Goal: Task Accomplishment & Management: Manage account settings

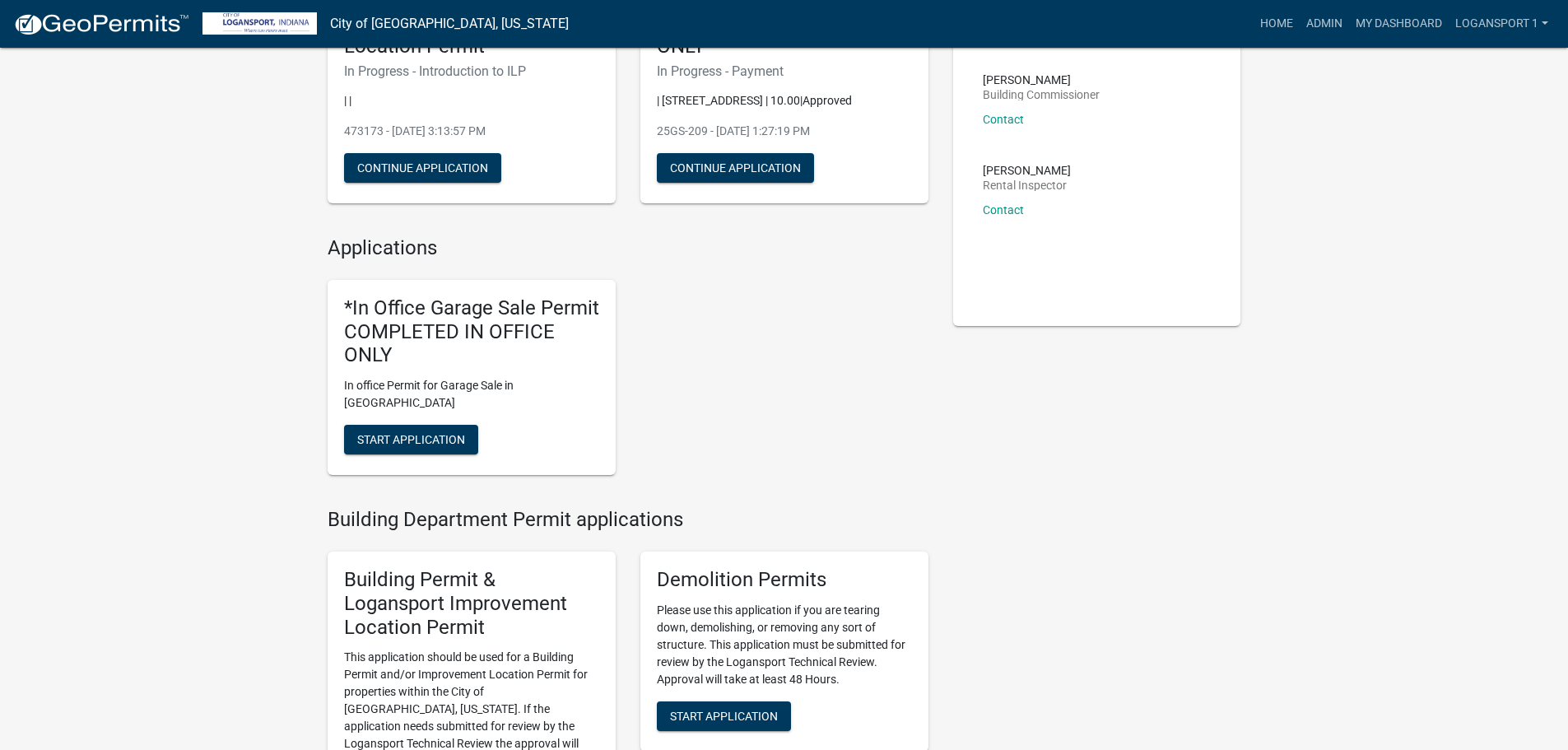
scroll to position [330, 0]
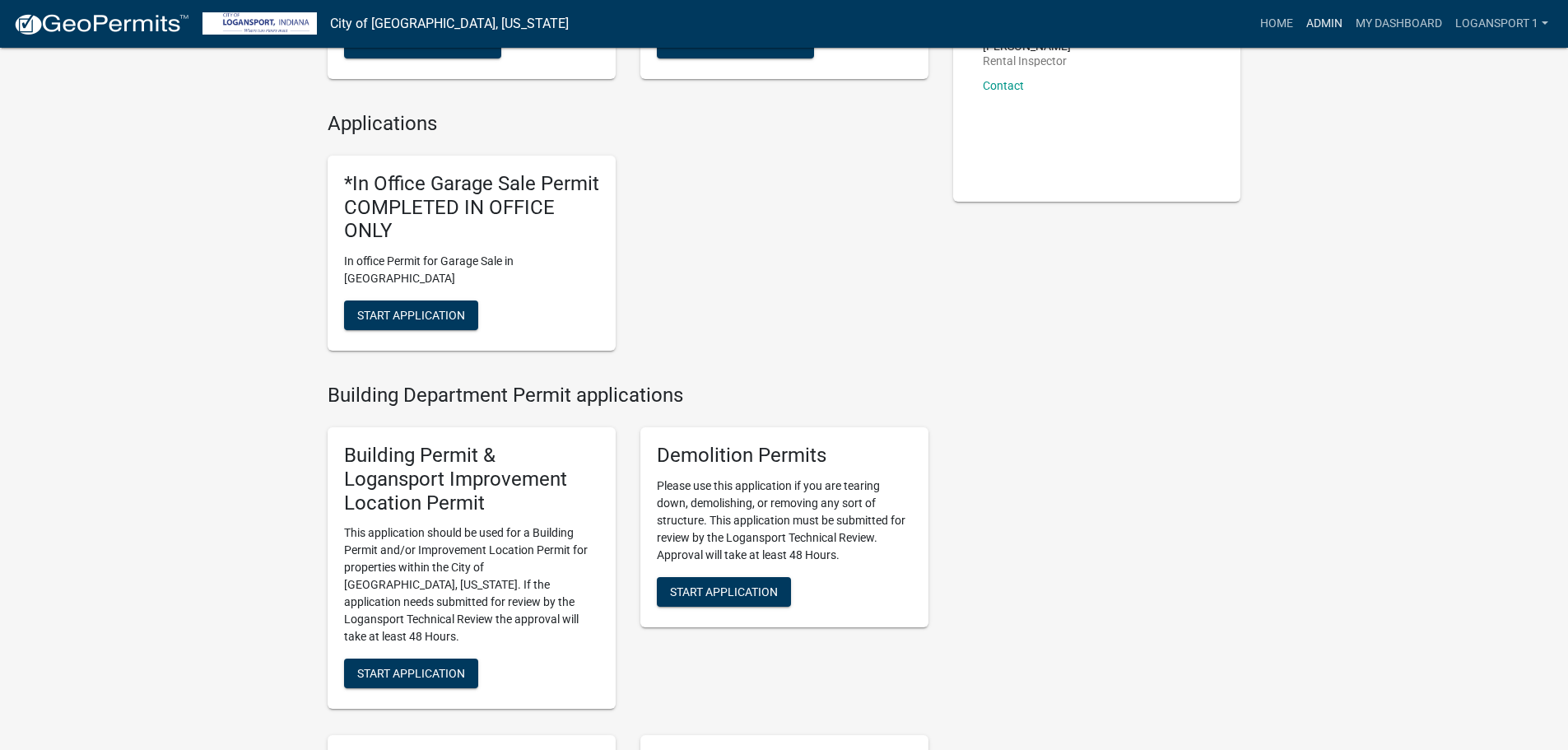
click at [1323, 28] on link "Admin" at bounding box center [1325, 24] width 49 height 31
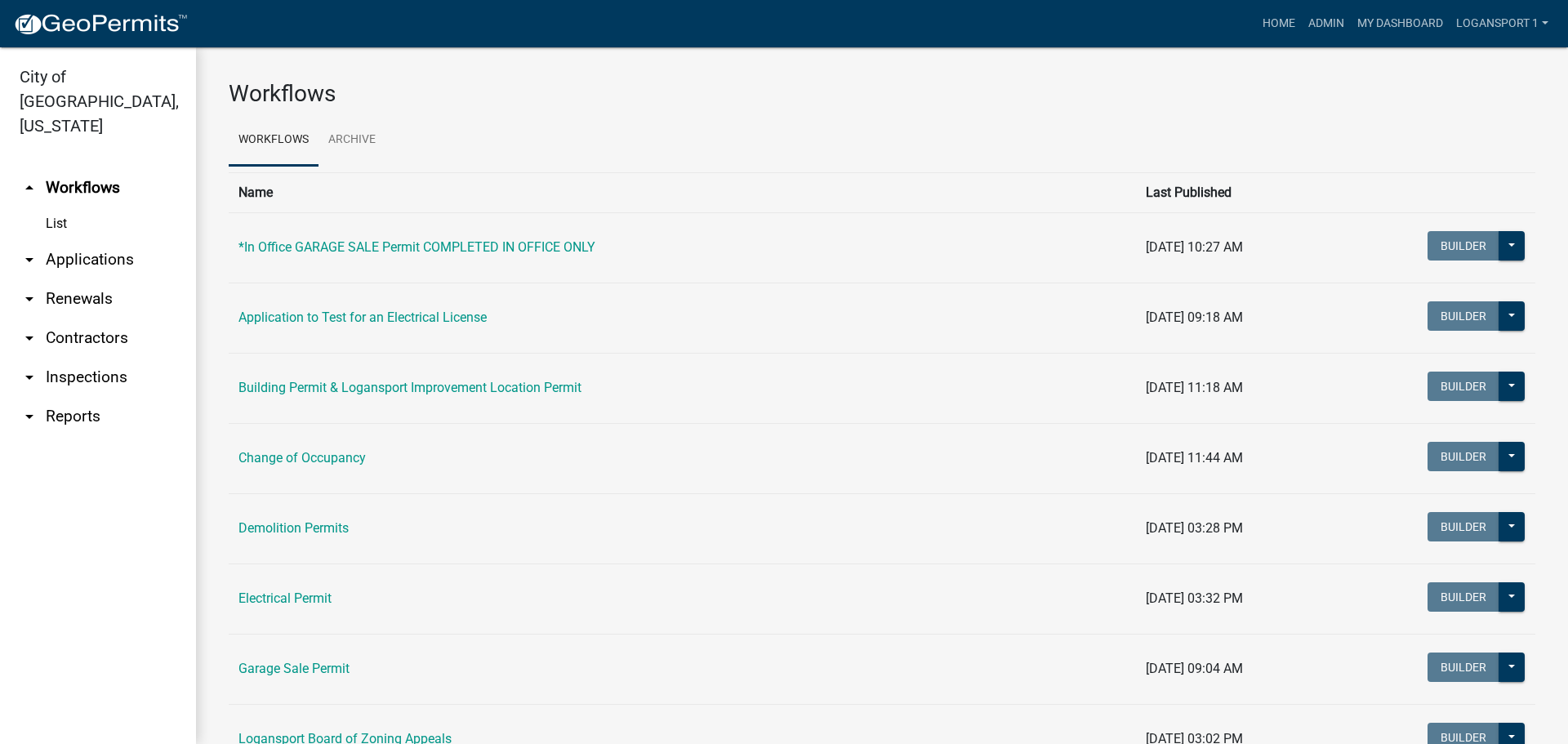
click at [88, 240] on link "arrow_drop_down Applications" at bounding box center [98, 259] width 196 height 39
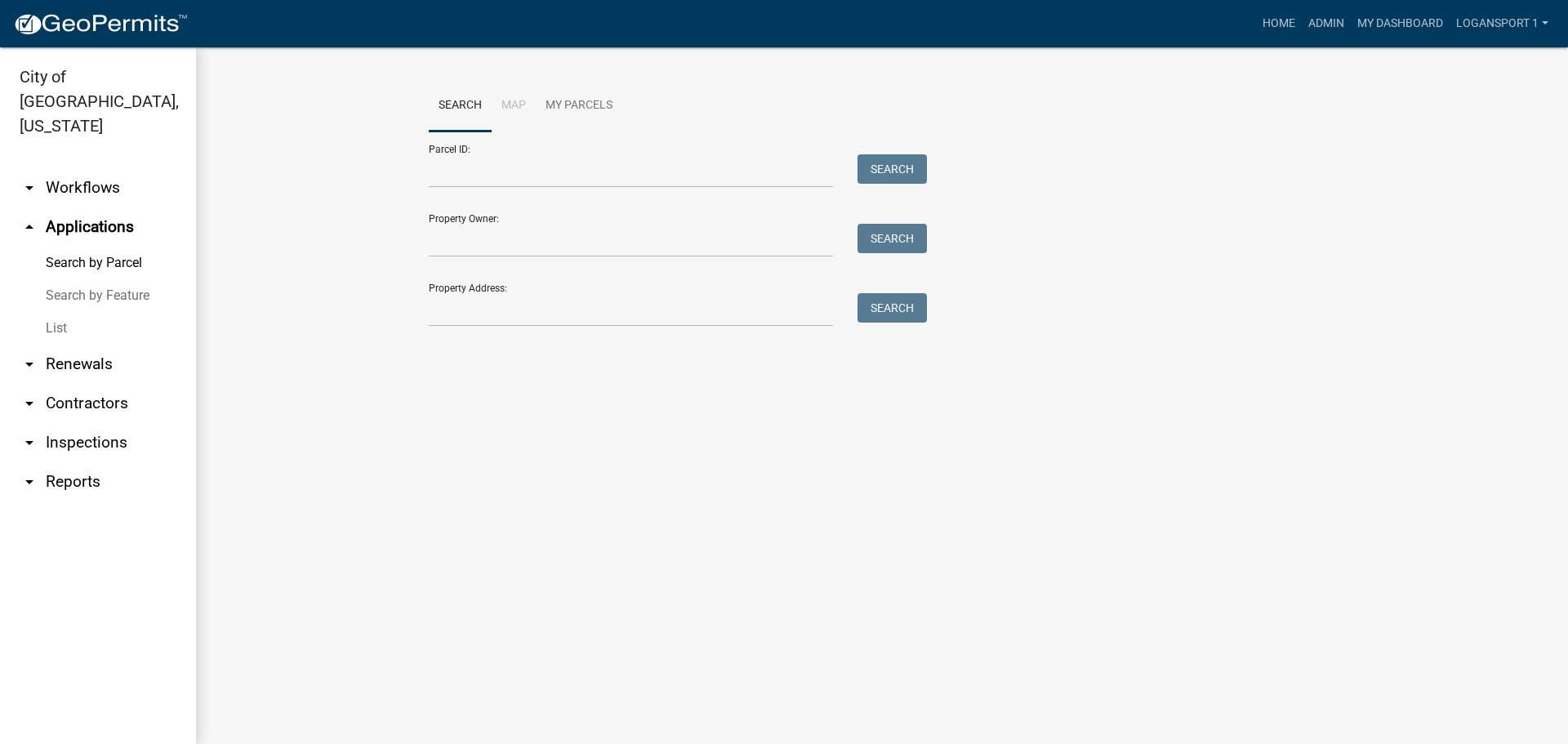
click at [62, 312] on link "List" at bounding box center [98, 328] width 196 height 33
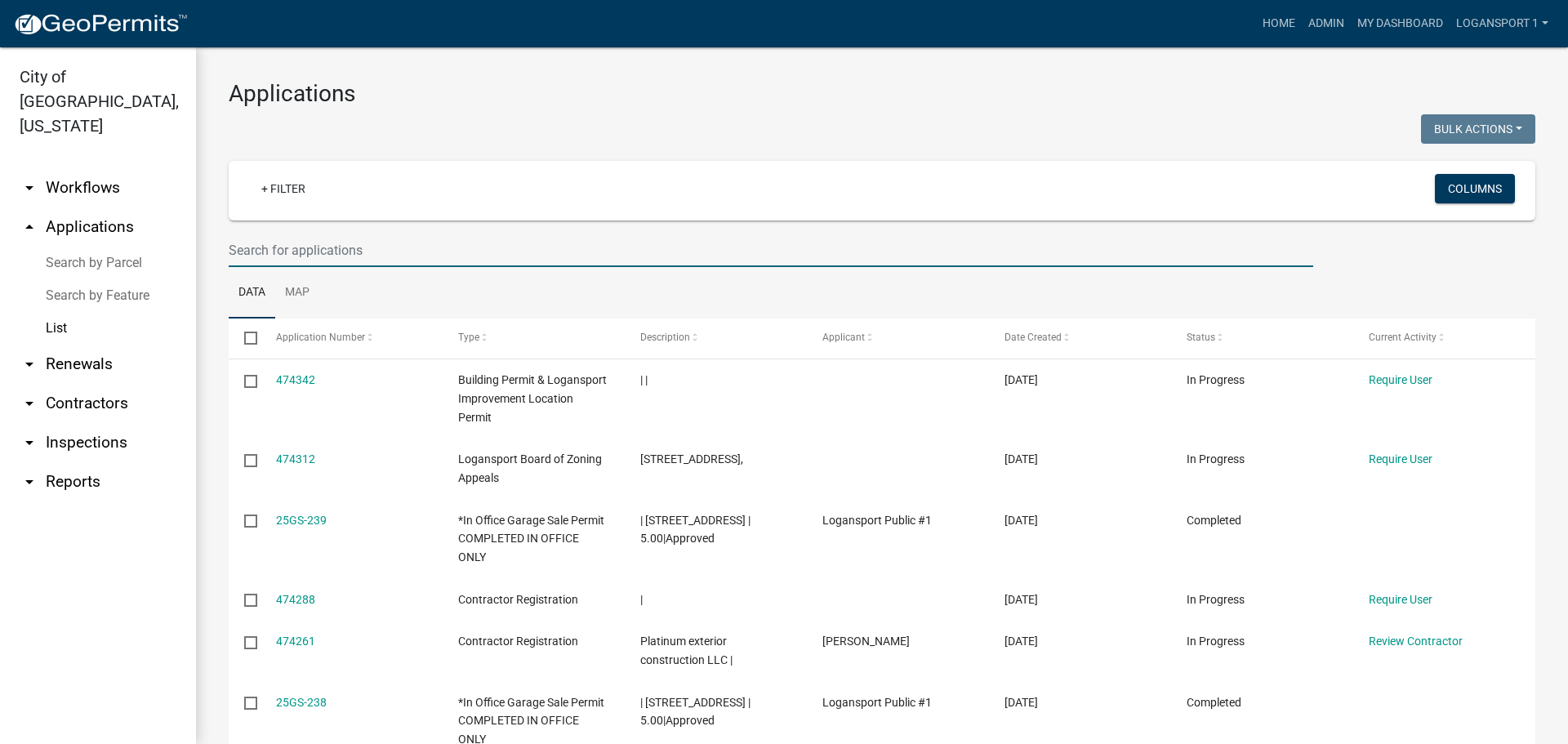
click at [337, 249] on input "text" at bounding box center [771, 250] width 1085 height 34
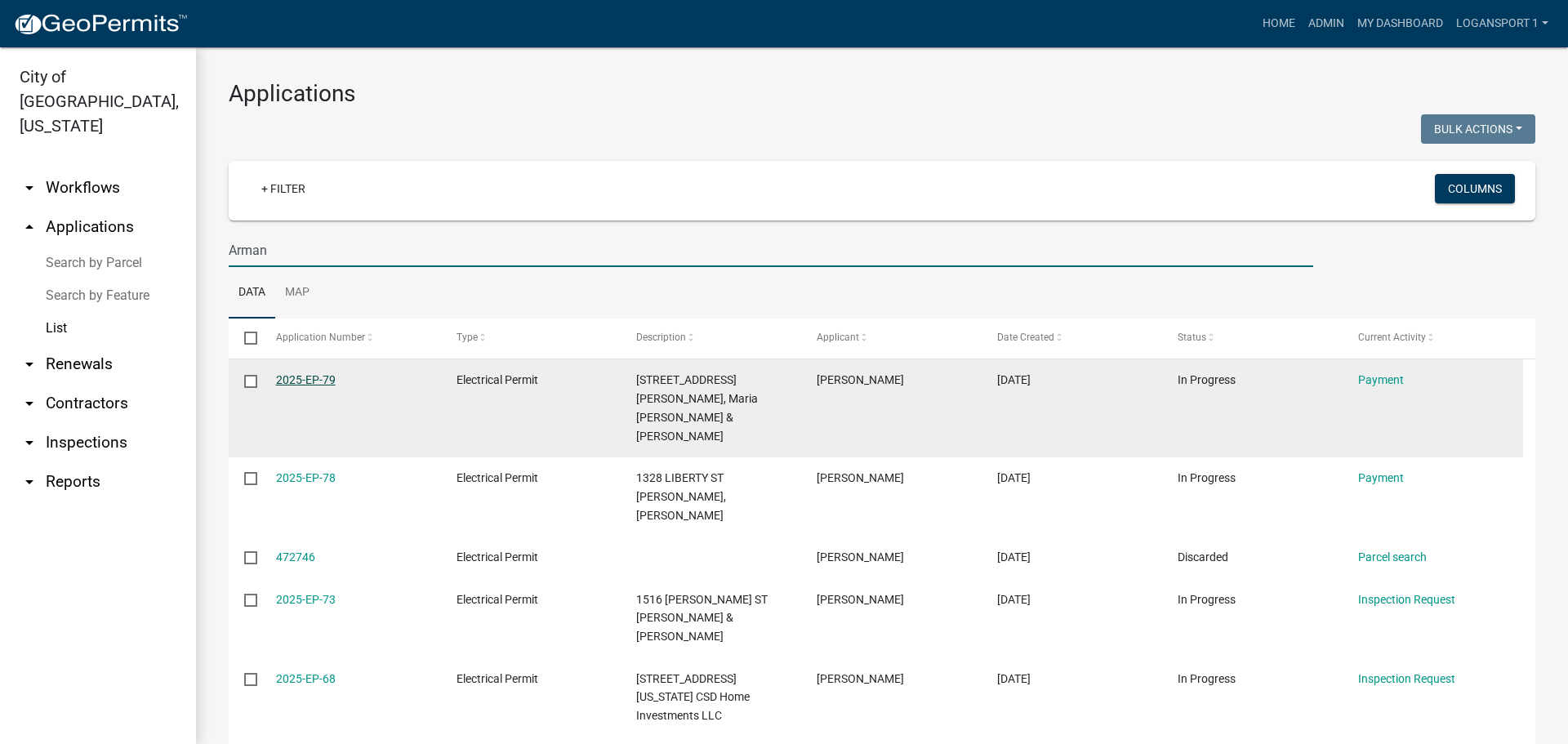
type input "Arman"
click at [311, 384] on link "2025-EP-79" at bounding box center [306, 380] width 60 height 13
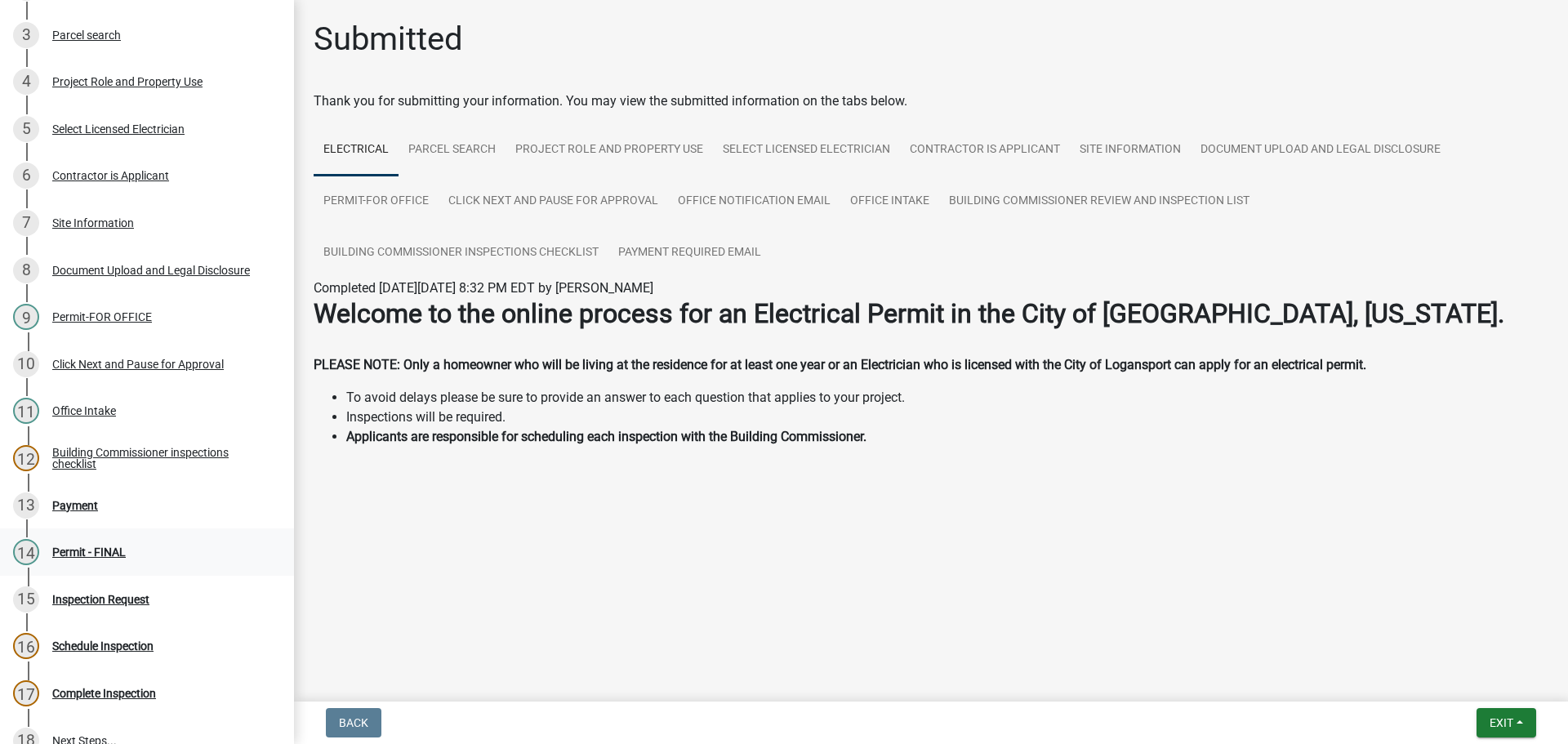
scroll to position [327, 0]
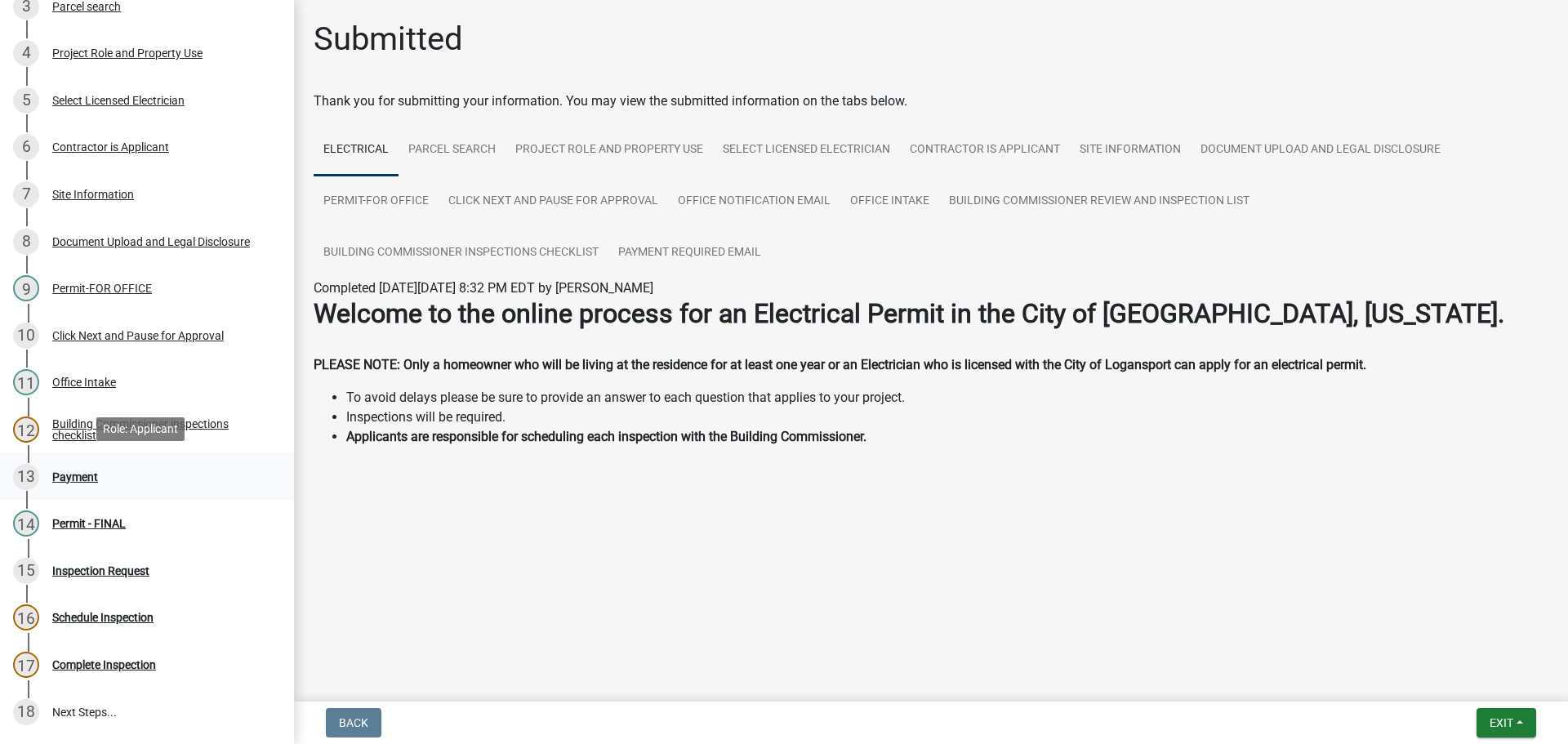
click at [73, 474] on div "Payment" at bounding box center [75, 477] width 45 height 12
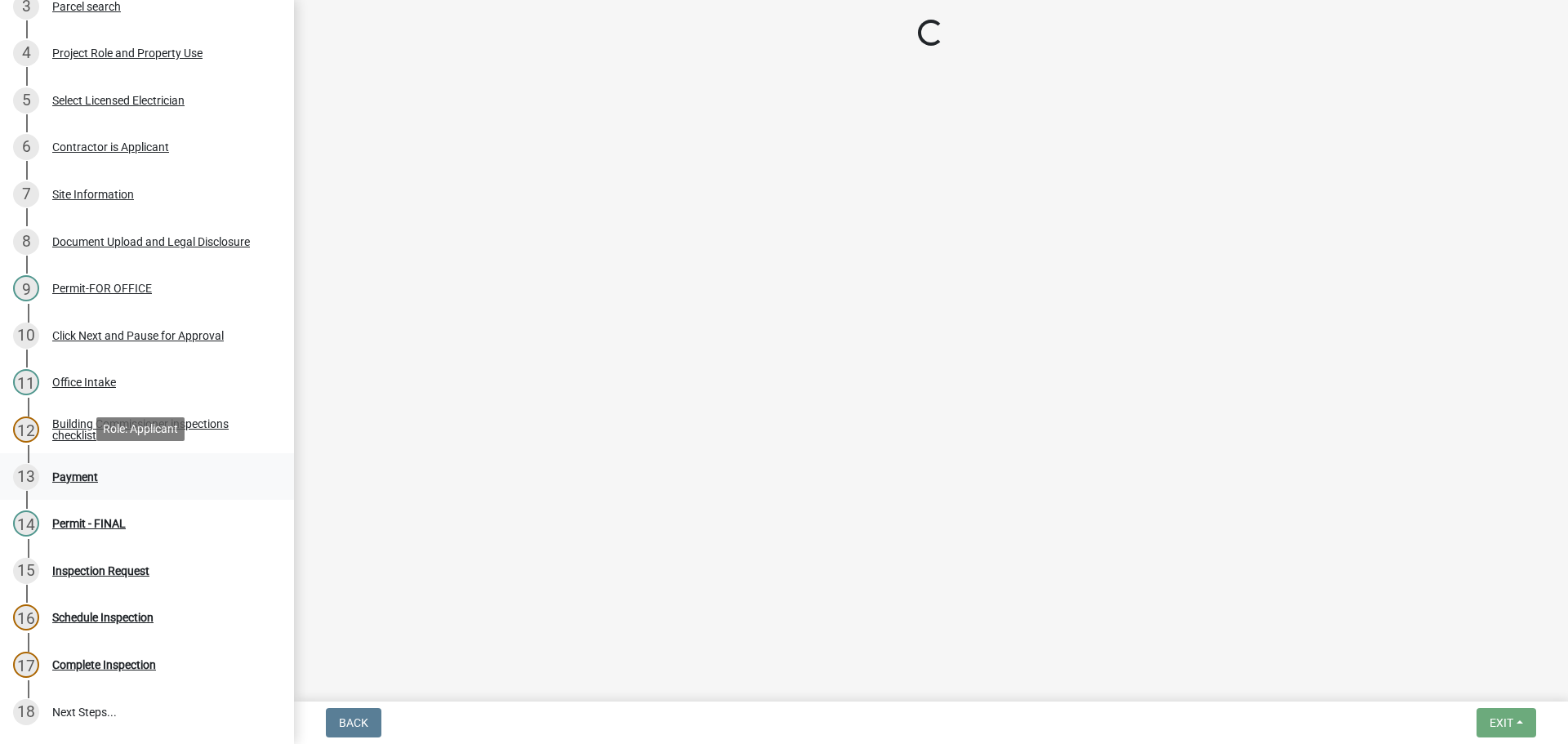
select select "3: 3"
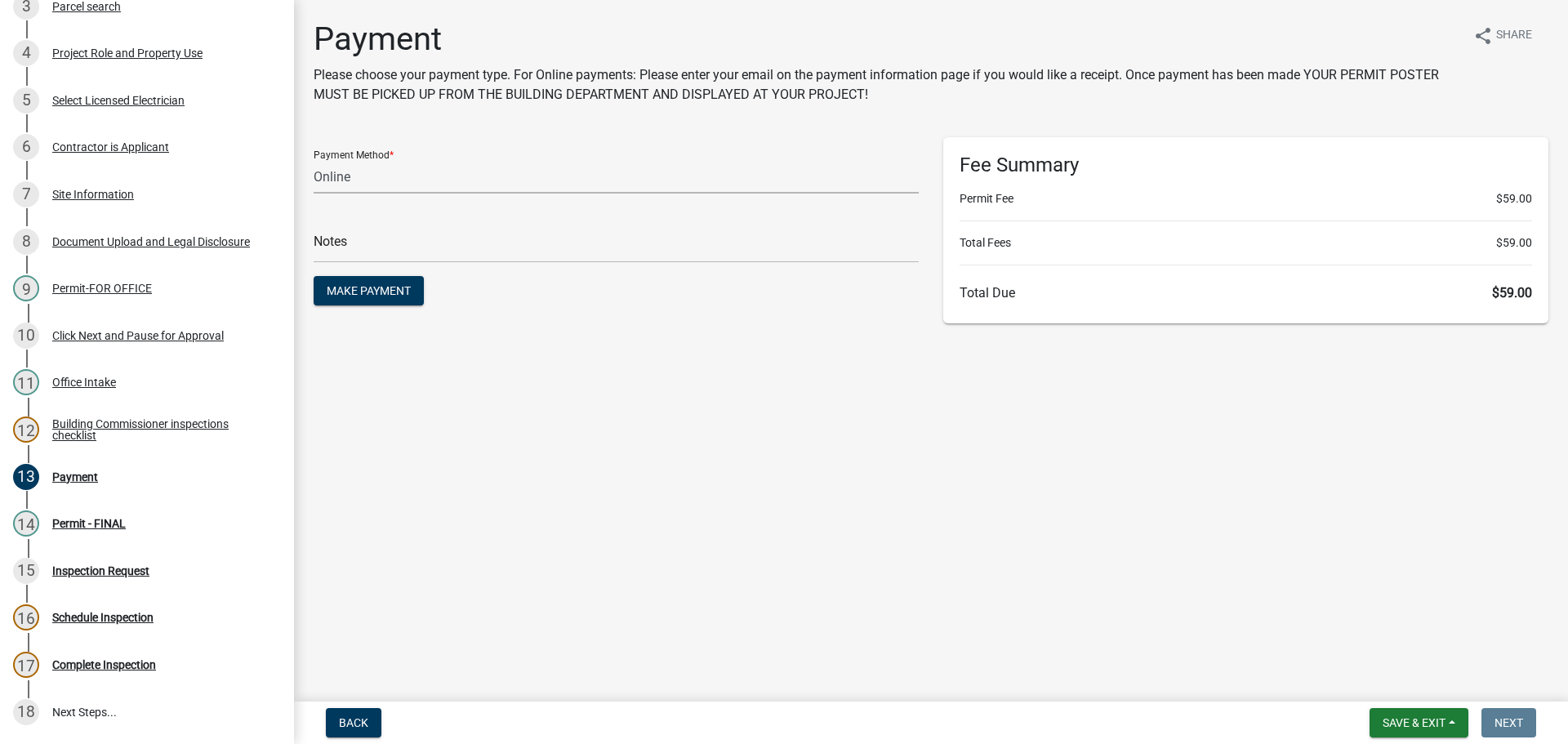
click at [468, 184] on select "Credit Card POS Check Cash Online" at bounding box center [616, 176] width 605 height 34
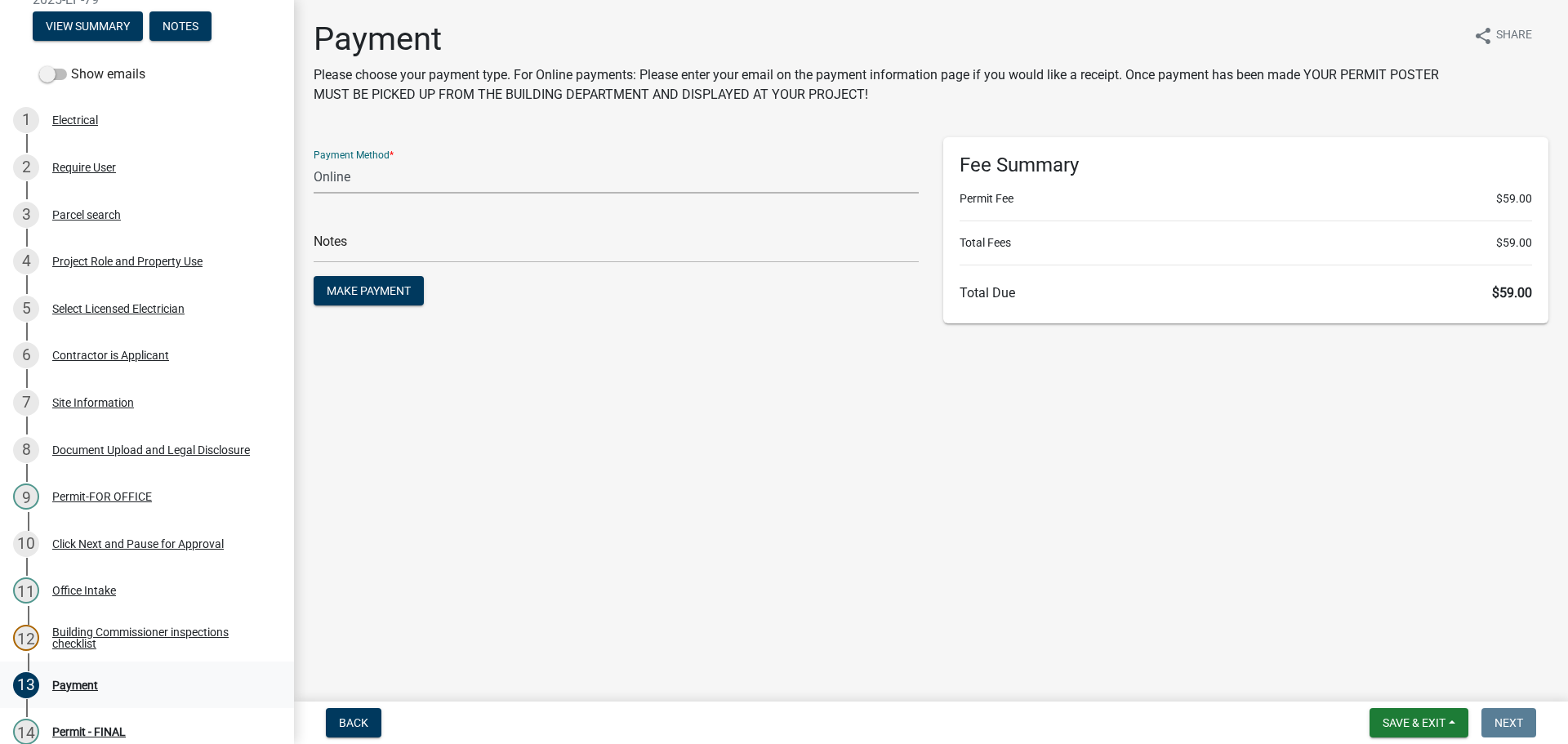
scroll to position [0, 0]
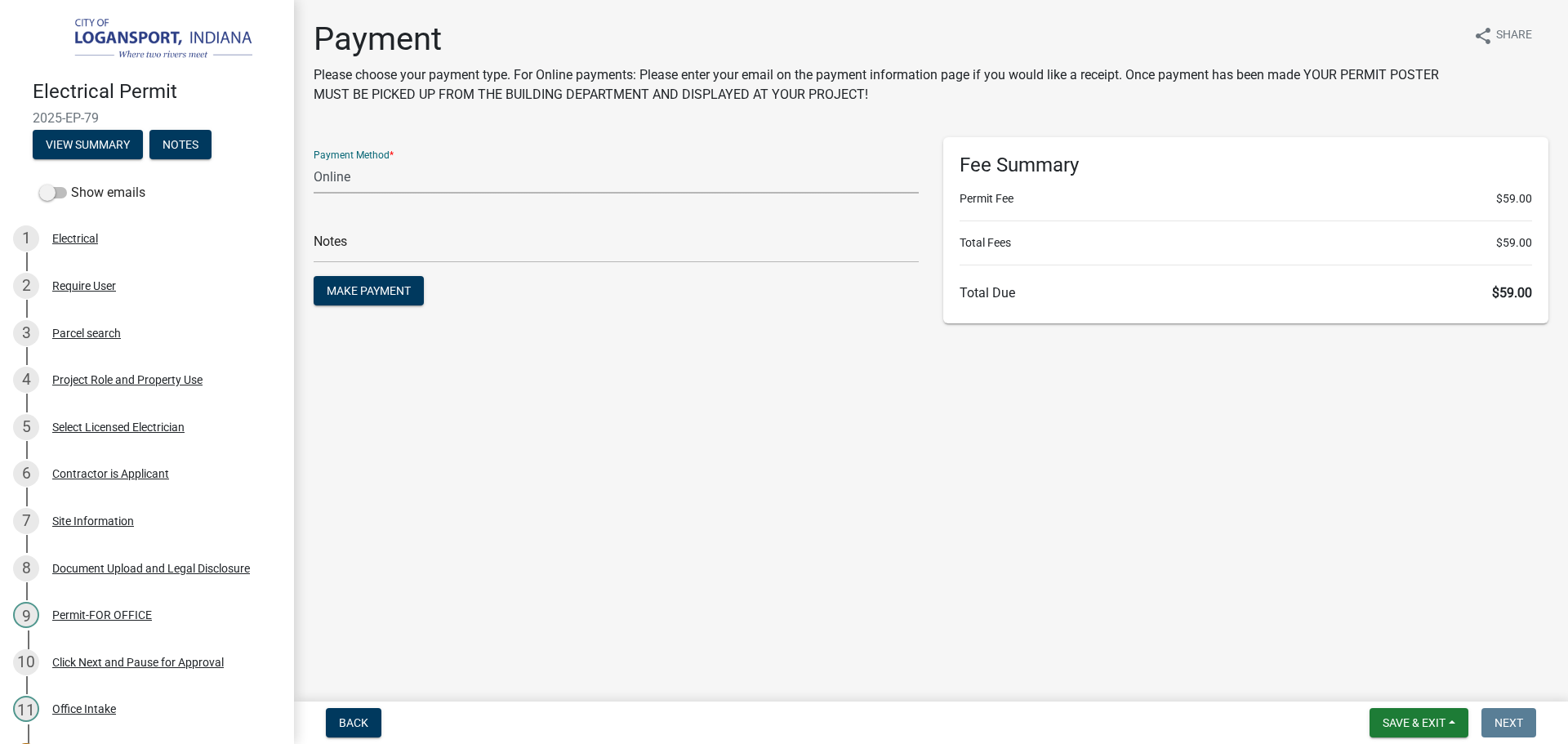
click at [65, 110] on span "2025-EP-79" at bounding box center [147, 117] width 229 height 15
copy div "2025-EP-79 View Summary Notes"
click at [370, 305] on form "Payment Method * Credit Card POS Check Cash Online Notes Make Payment" at bounding box center [616, 223] width 605 height 173
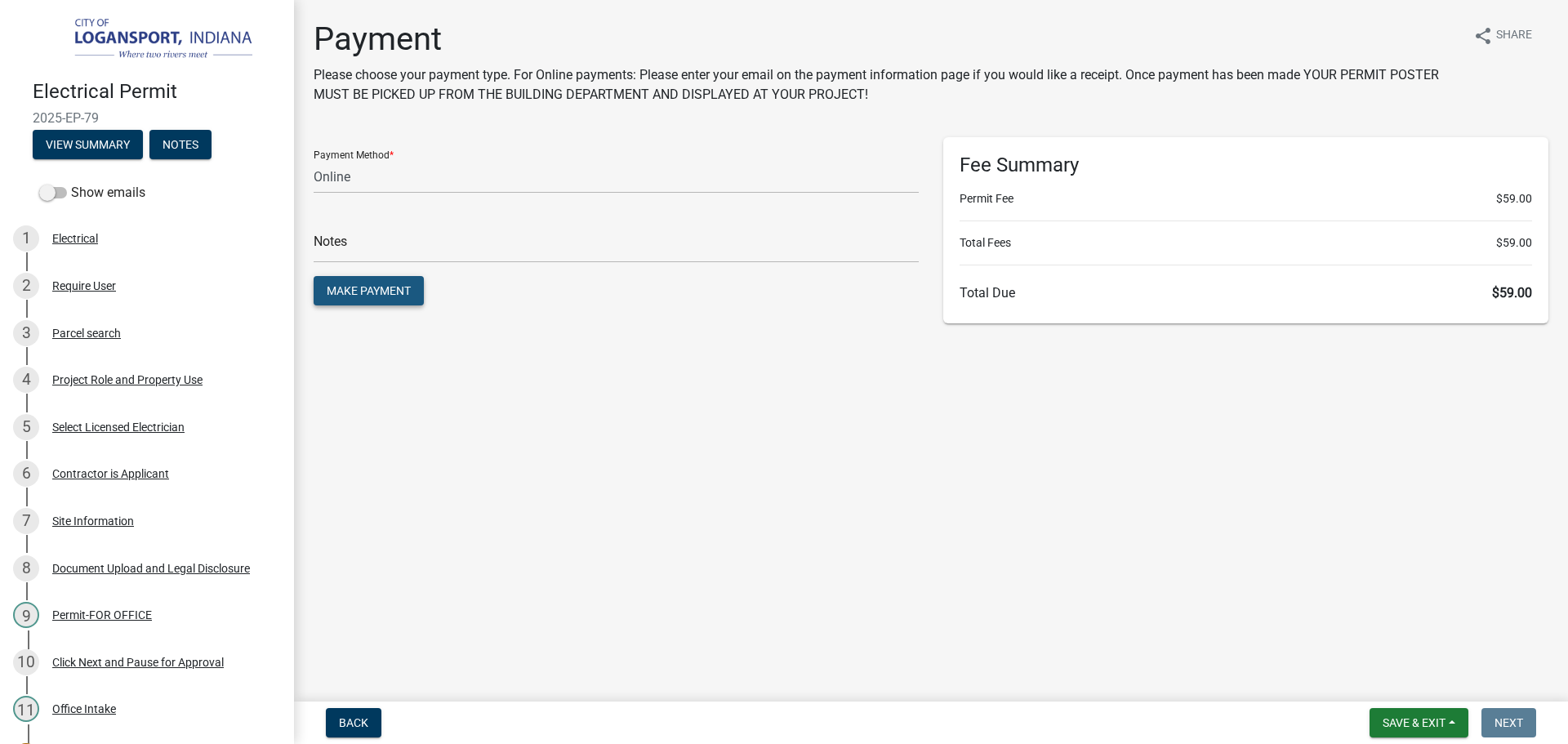
click at [374, 293] on span "Make Payment" at bounding box center [369, 291] width 84 height 13
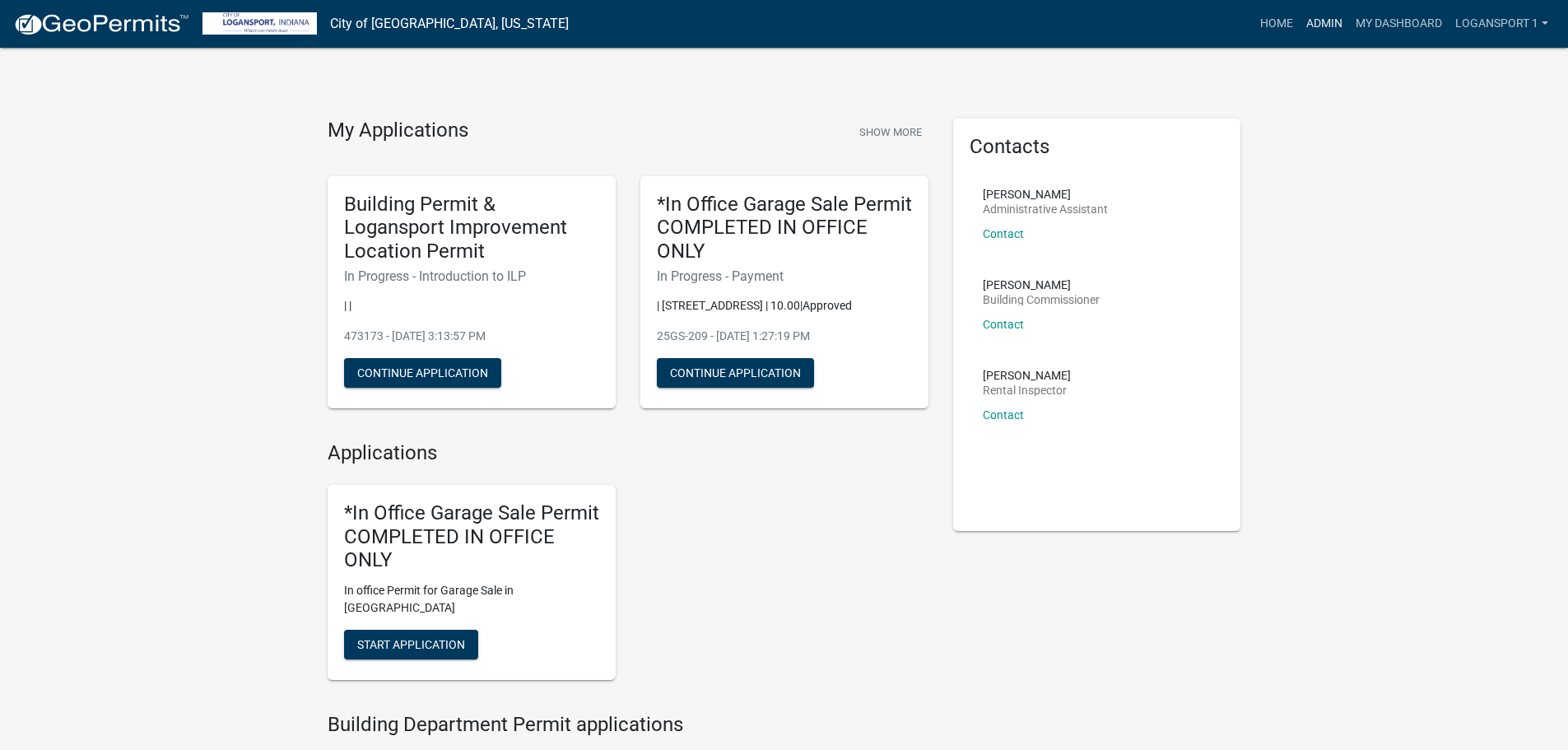
click at [1327, 23] on link "Admin" at bounding box center [1325, 24] width 49 height 31
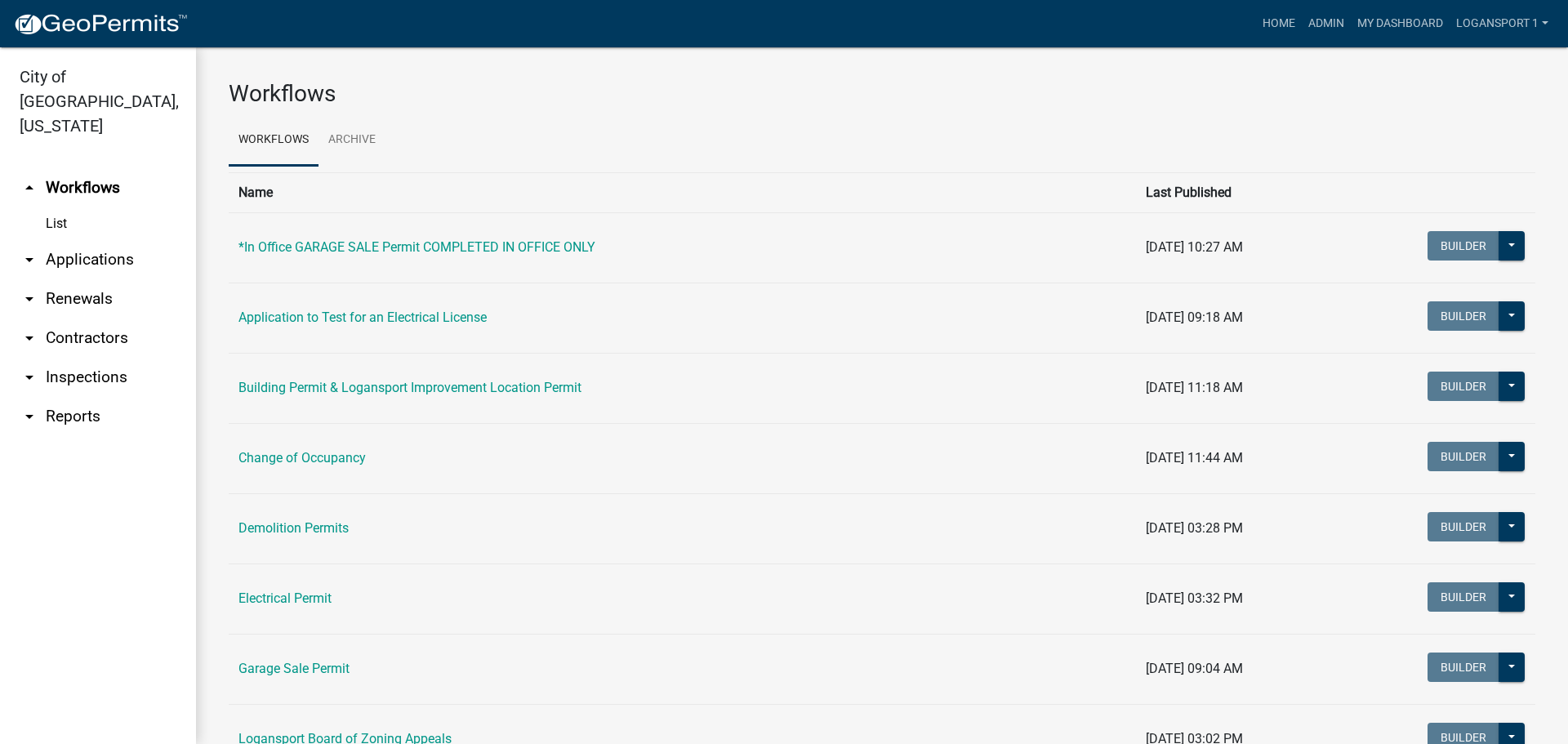
click at [69, 240] on link "arrow_drop_down Applications" at bounding box center [98, 259] width 196 height 39
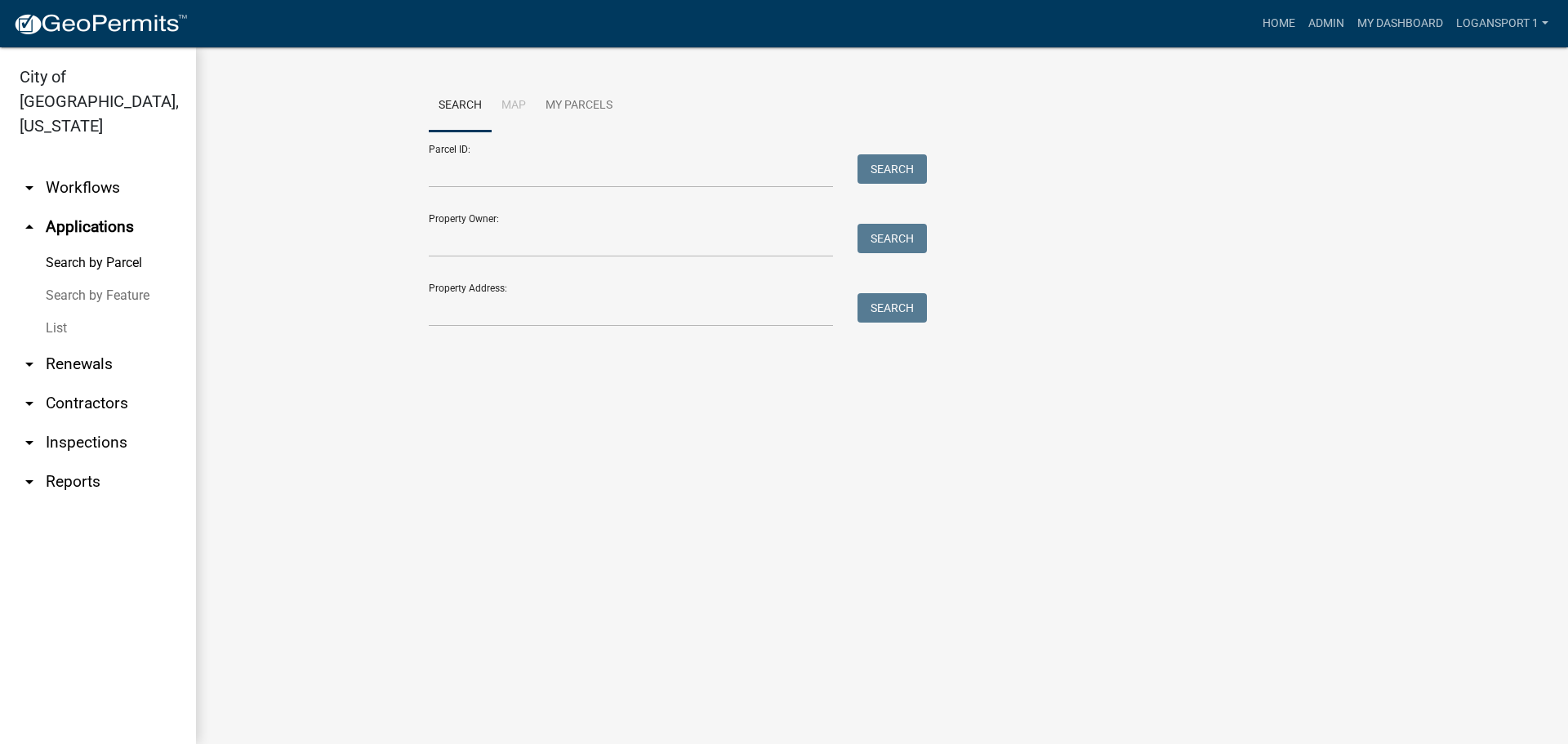
click at [60, 312] on link "List" at bounding box center [98, 328] width 196 height 33
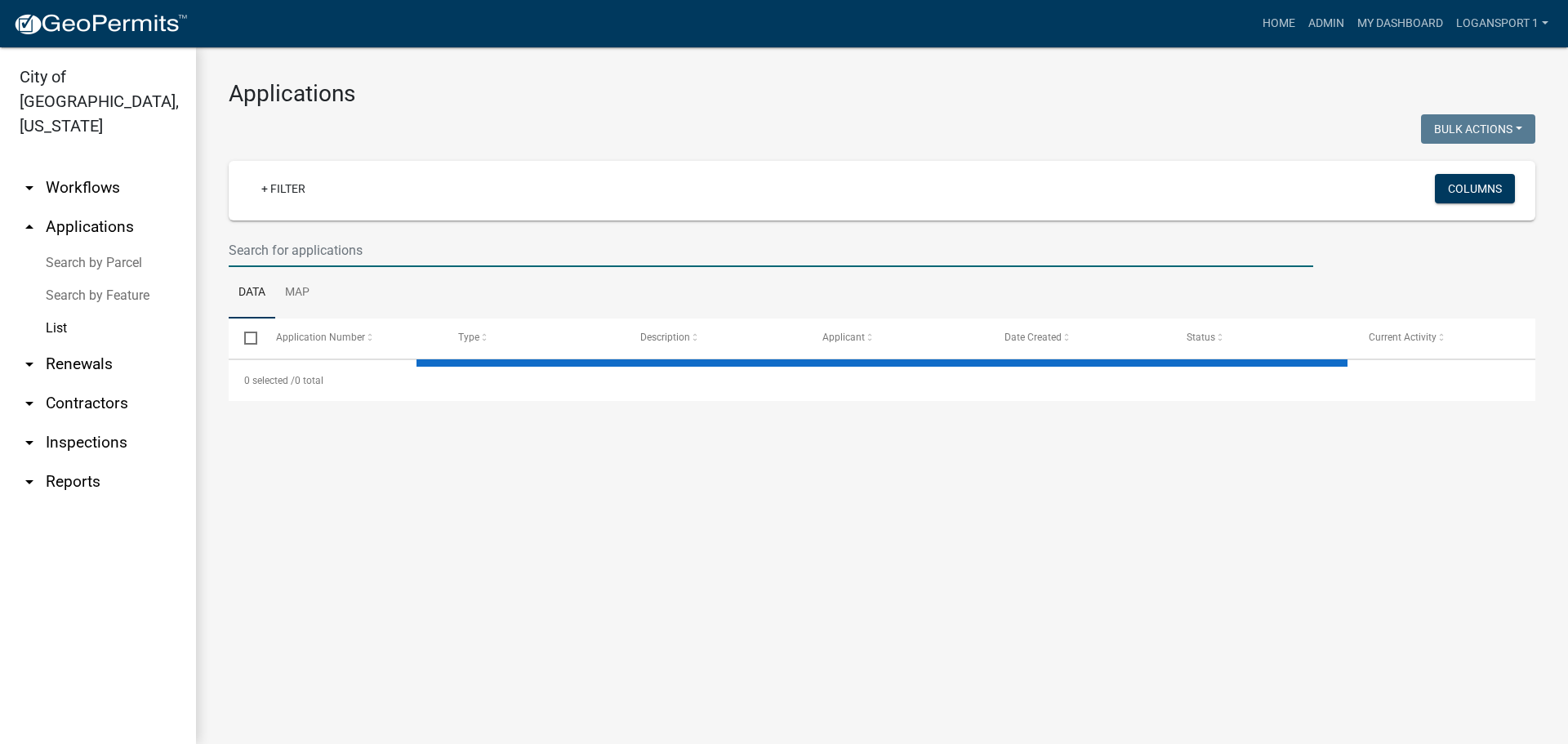
click at [410, 245] on input "text" at bounding box center [771, 250] width 1085 height 34
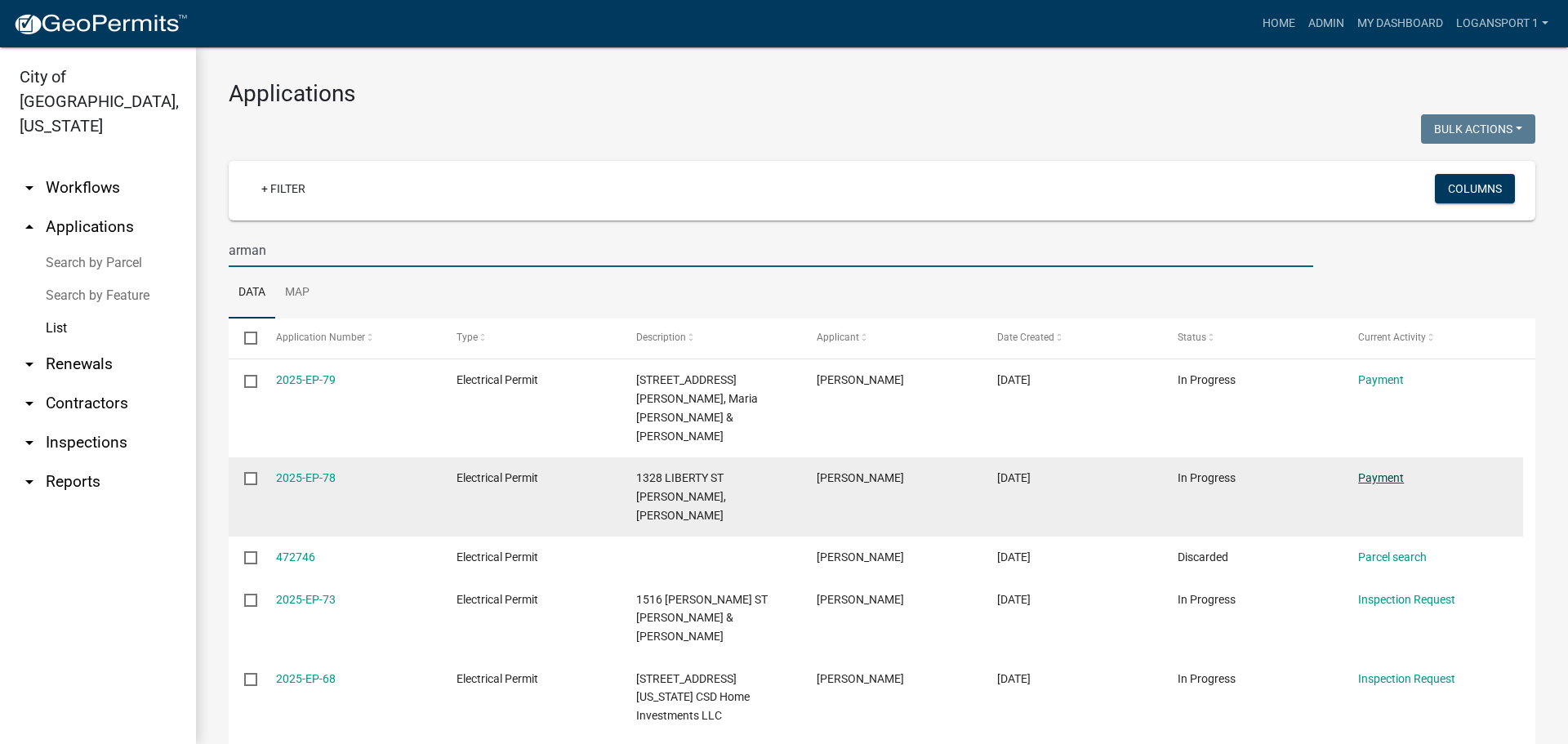
type input "arman"
click at [1379, 471] on link "Payment" at bounding box center [1381, 478] width 45 height 13
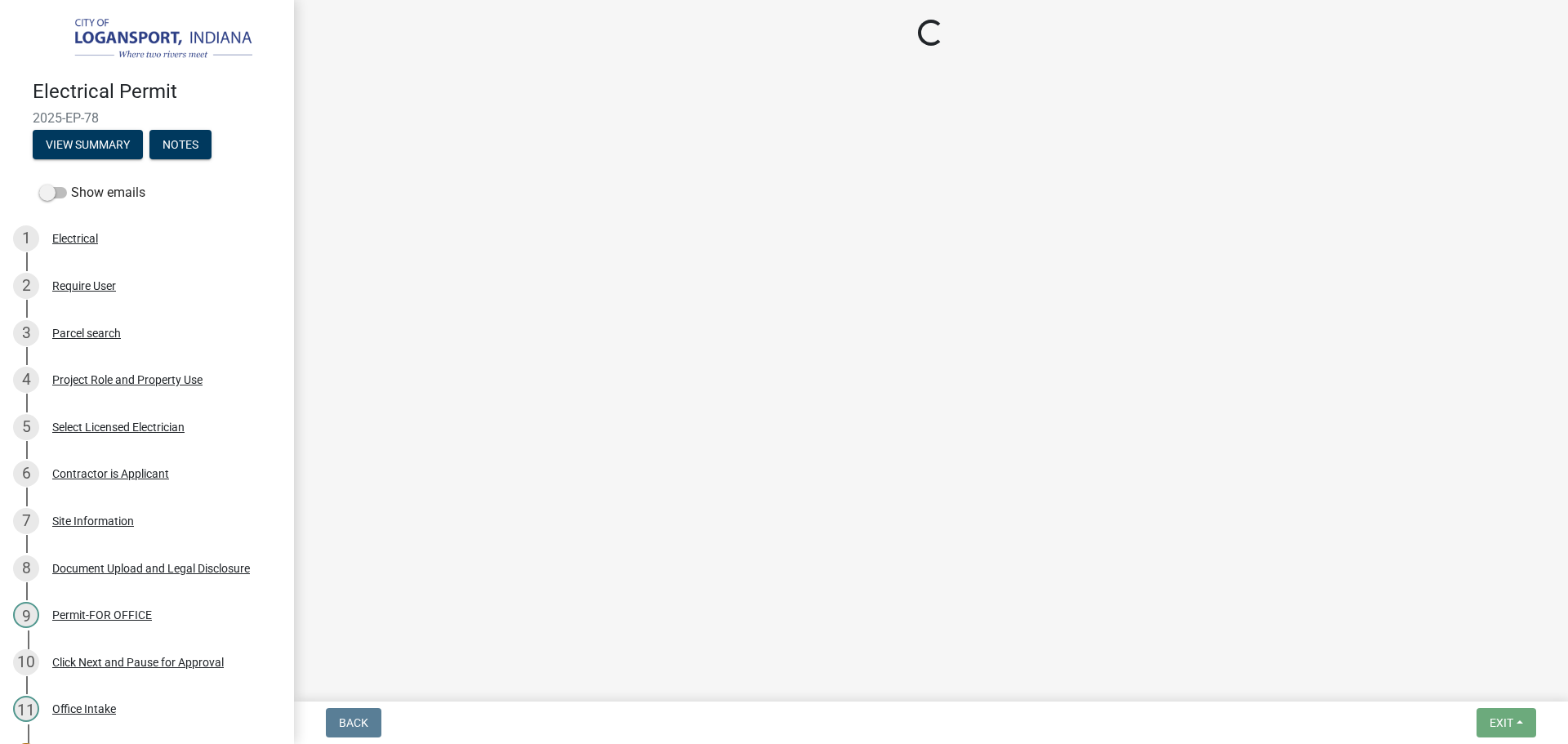
select select "3: 3"
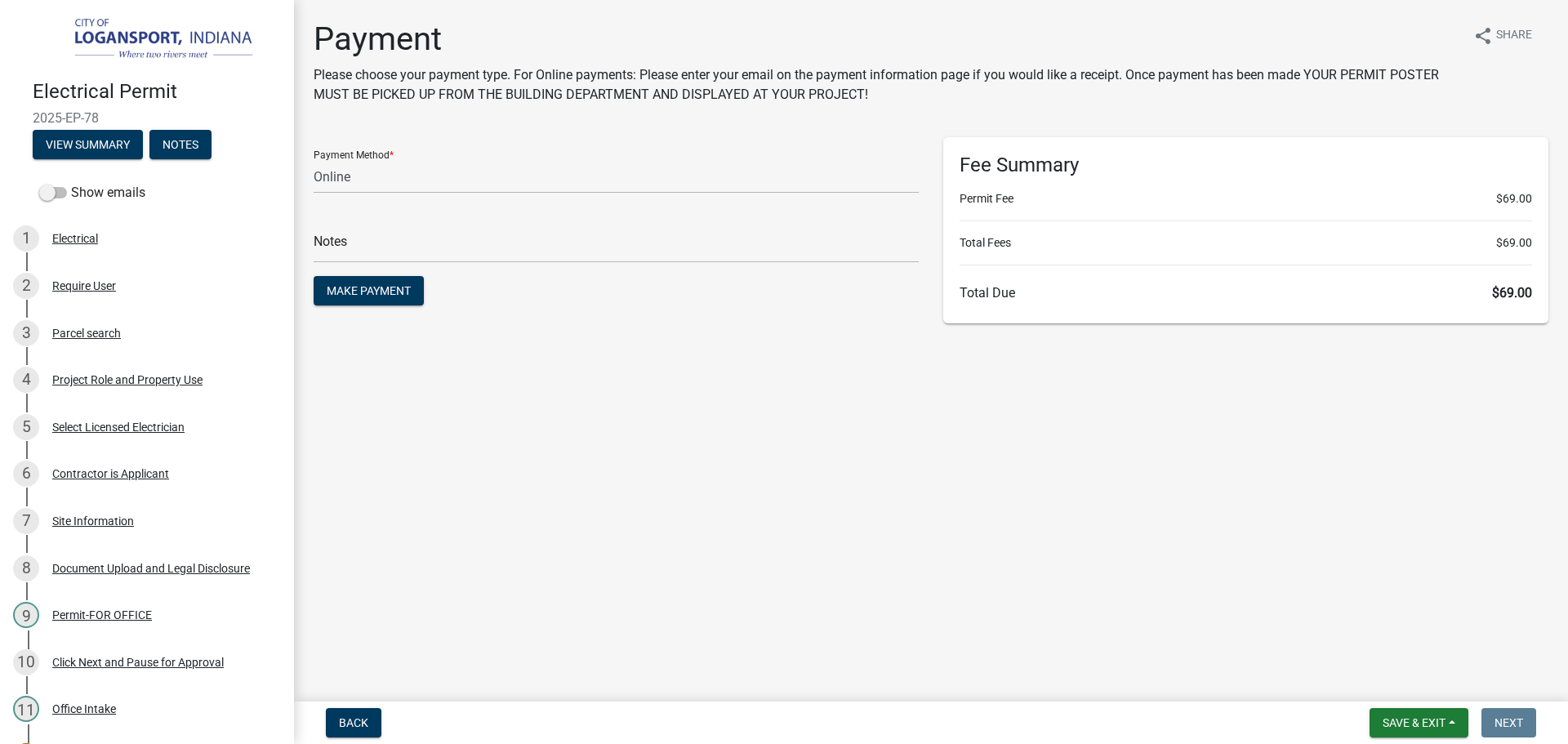
click at [59, 103] on div "Electrical Permit 2025-EP-78 View Summary Notes" at bounding box center [146, 115] width 268 height 96
click at [66, 110] on span "2025-EP-78" at bounding box center [147, 117] width 229 height 15
copy div "2025-EP-78 View Summary Notes"
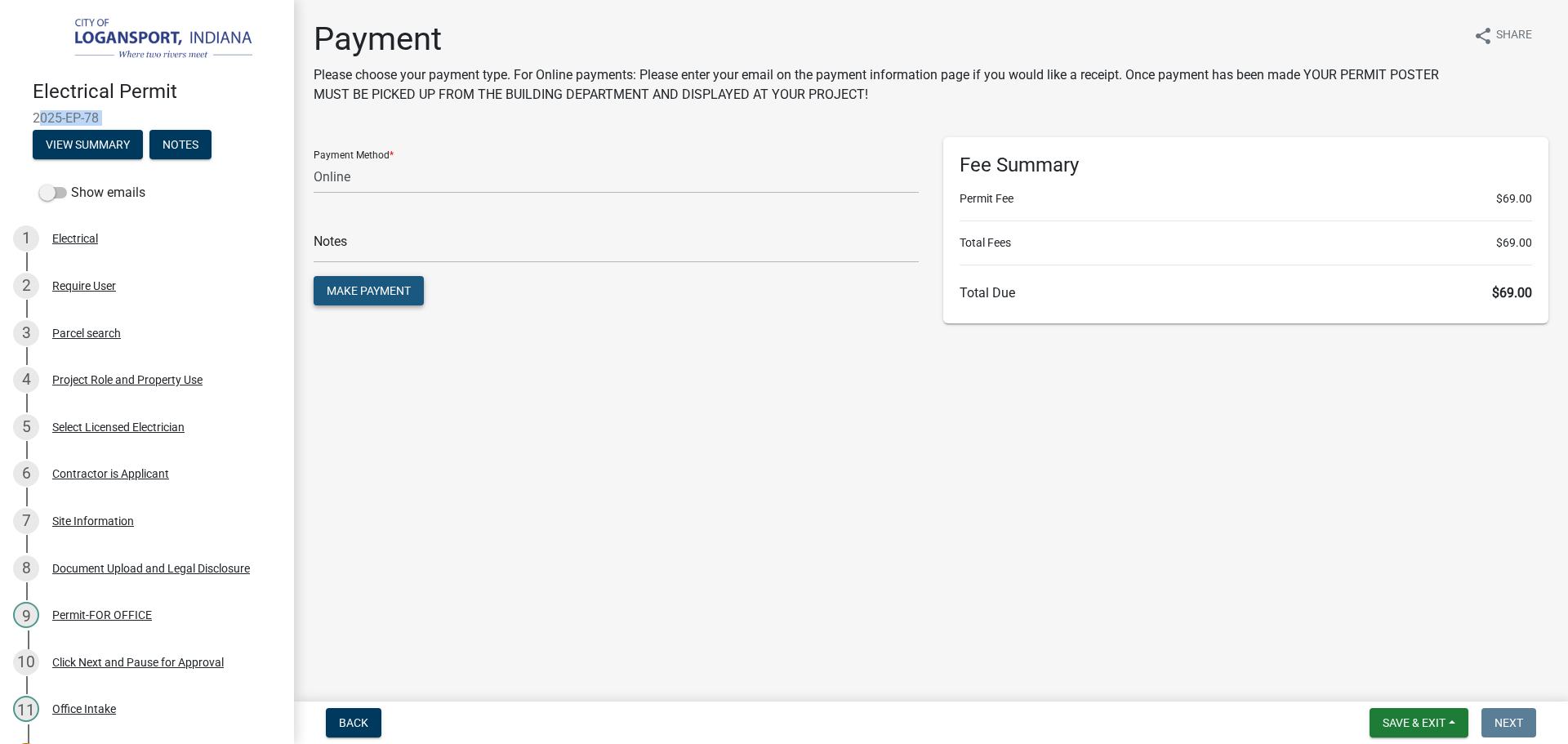
click at [387, 288] on span "Make Payment" at bounding box center [369, 291] width 84 height 13
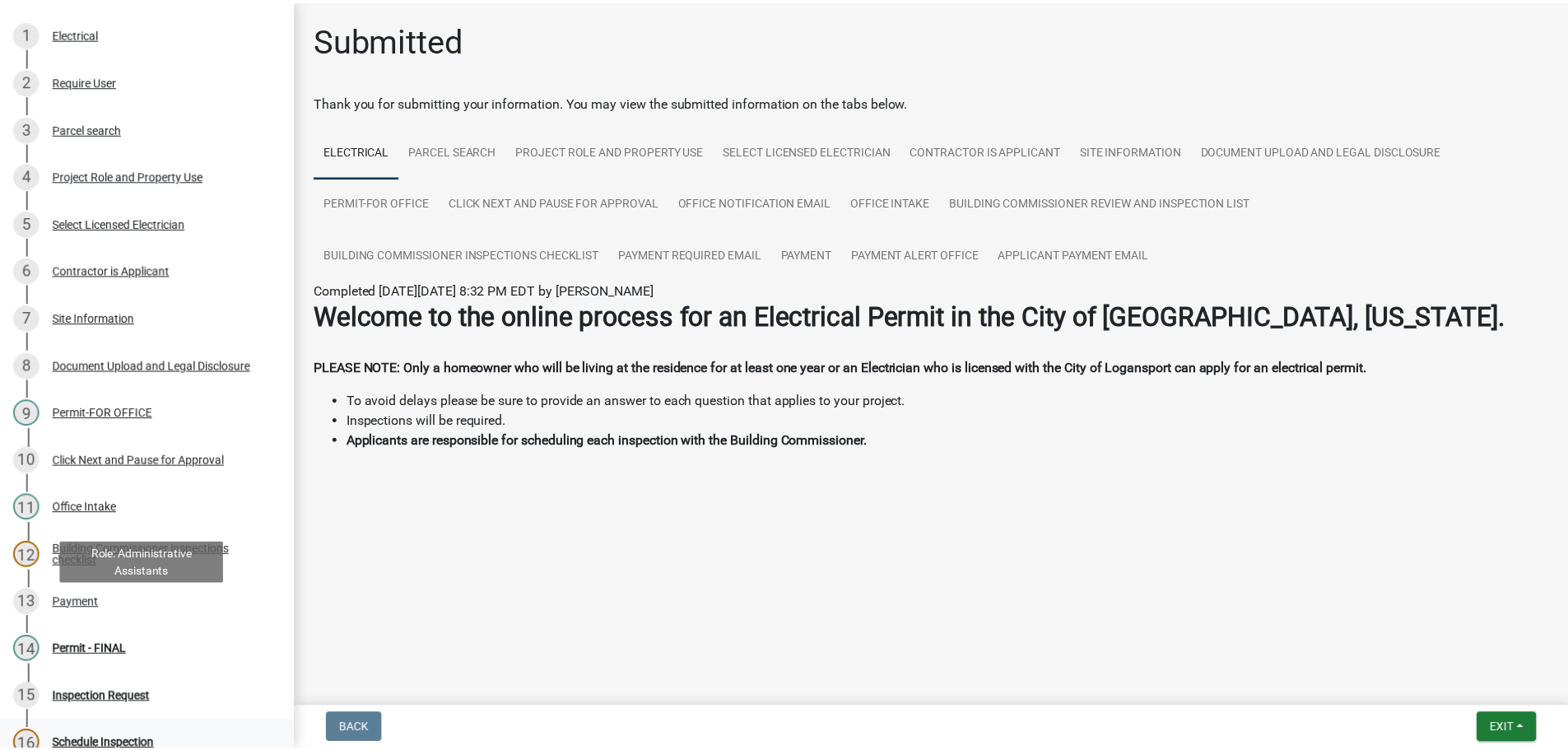
scroll to position [330, 0]
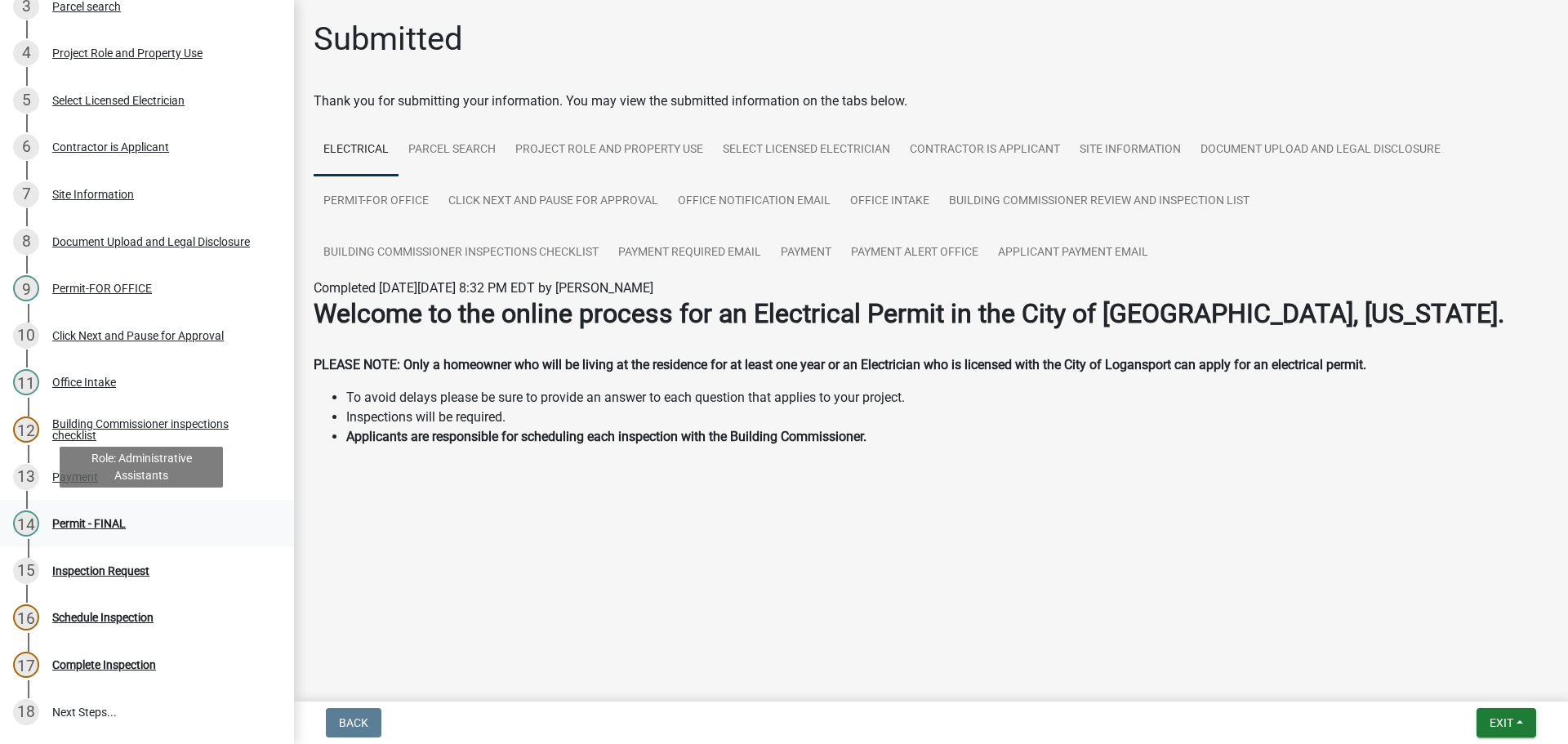
click at [89, 522] on div "Permit - FINAL" at bounding box center [89, 523] width 74 height 12
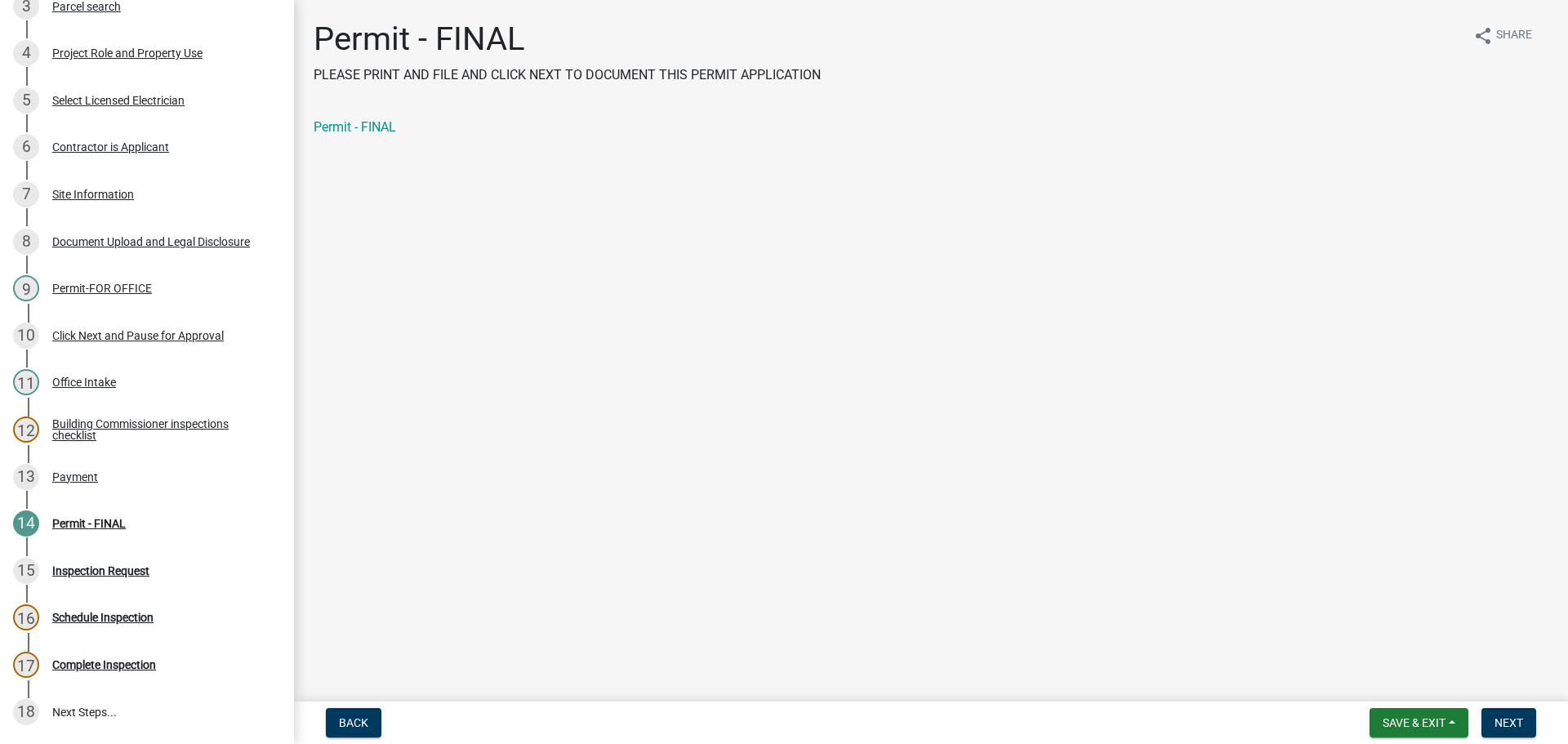
click at [350, 134] on div "Permit - FINAL" at bounding box center [930, 127] width 1235 height 20
click at [349, 128] on link "Permit - FINAL" at bounding box center [354, 126] width 83 height 15
click at [1503, 726] on span "Next" at bounding box center [1508, 722] width 28 height 13
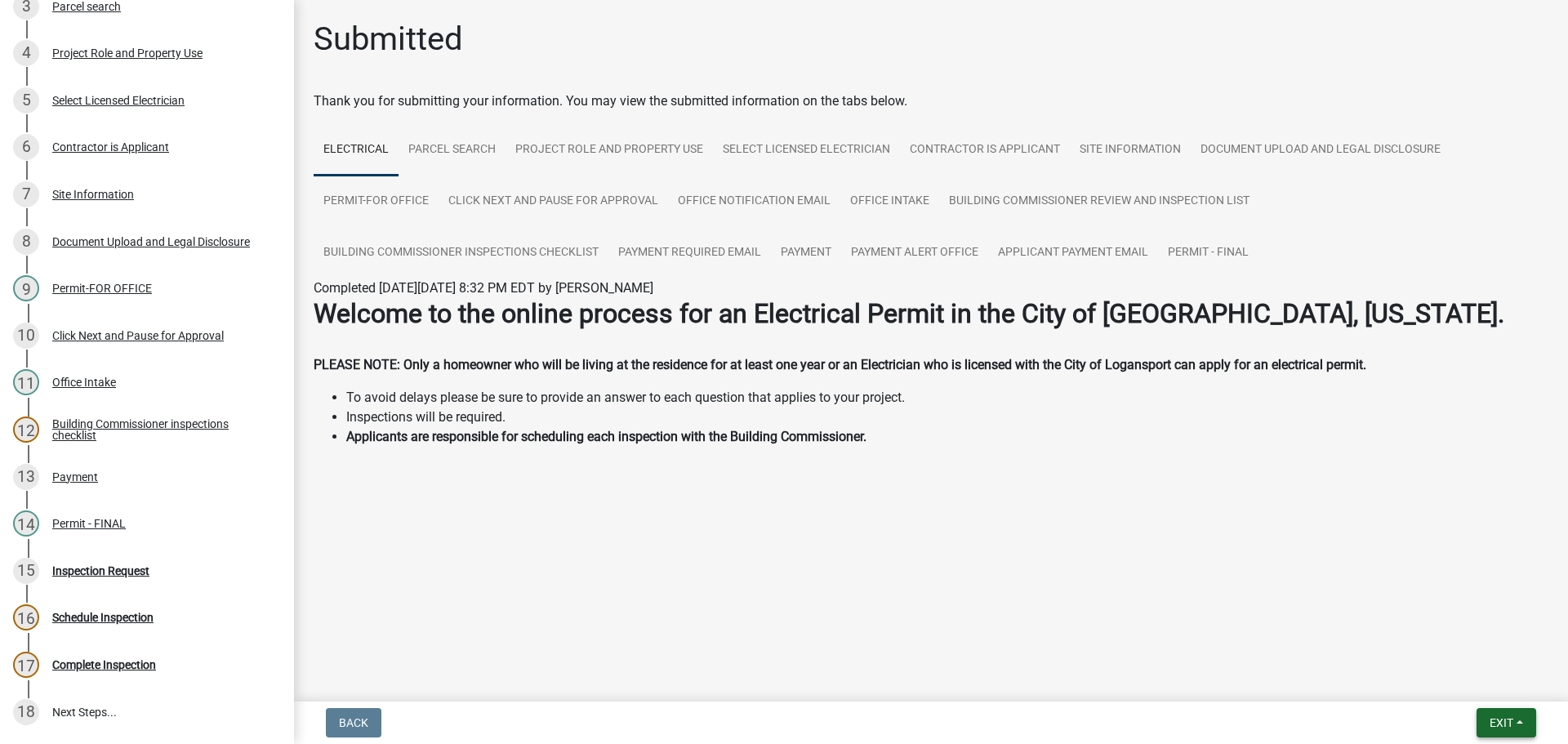
click at [1497, 721] on span "Exit" at bounding box center [1502, 722] width 24 height 13
click at [1461, 672] on button "Save & Exit" at bounding box center [1471, 680] width 131 height 39
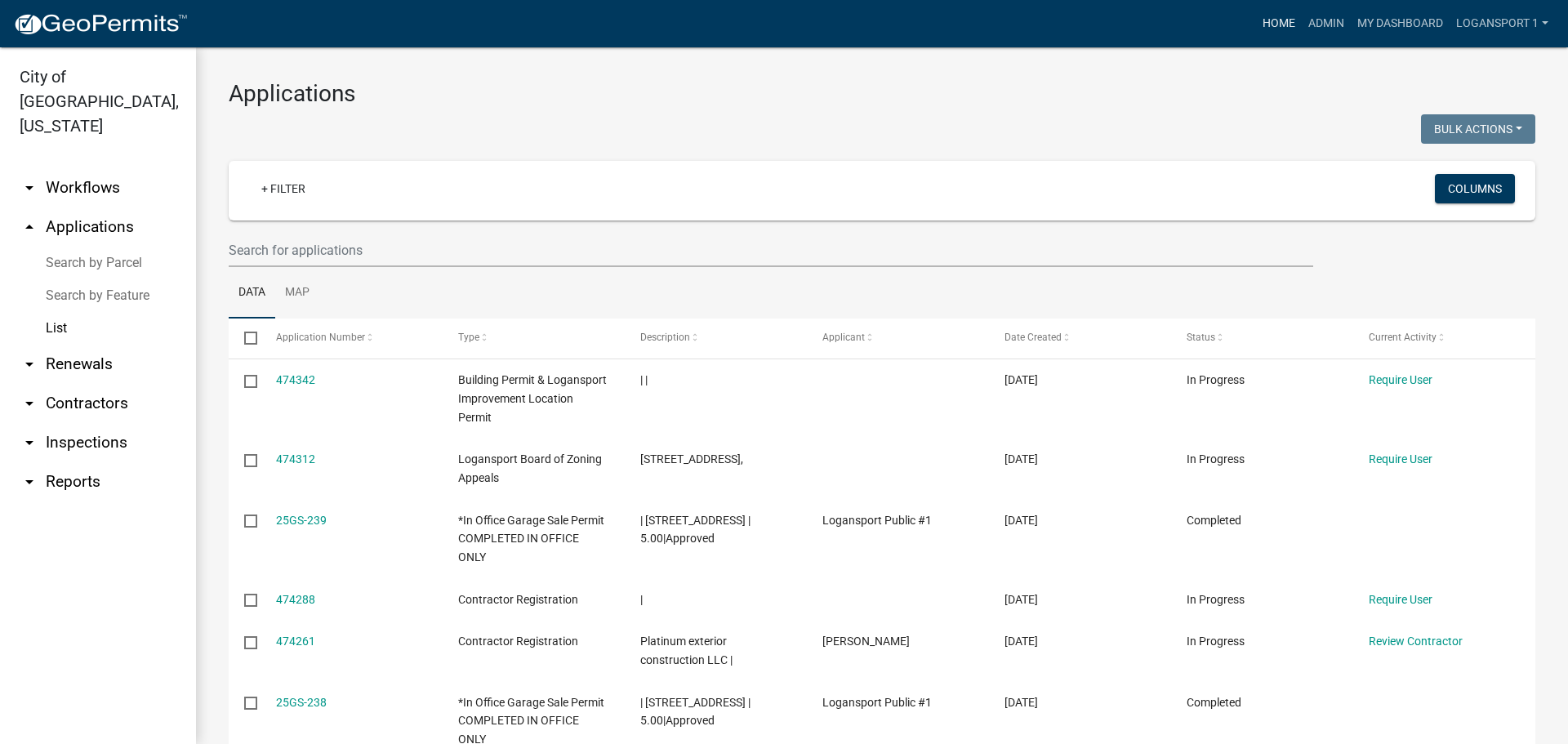
click at [1264, 18] on link "Home" at bounding box center [1279, 24] width 45 height 31
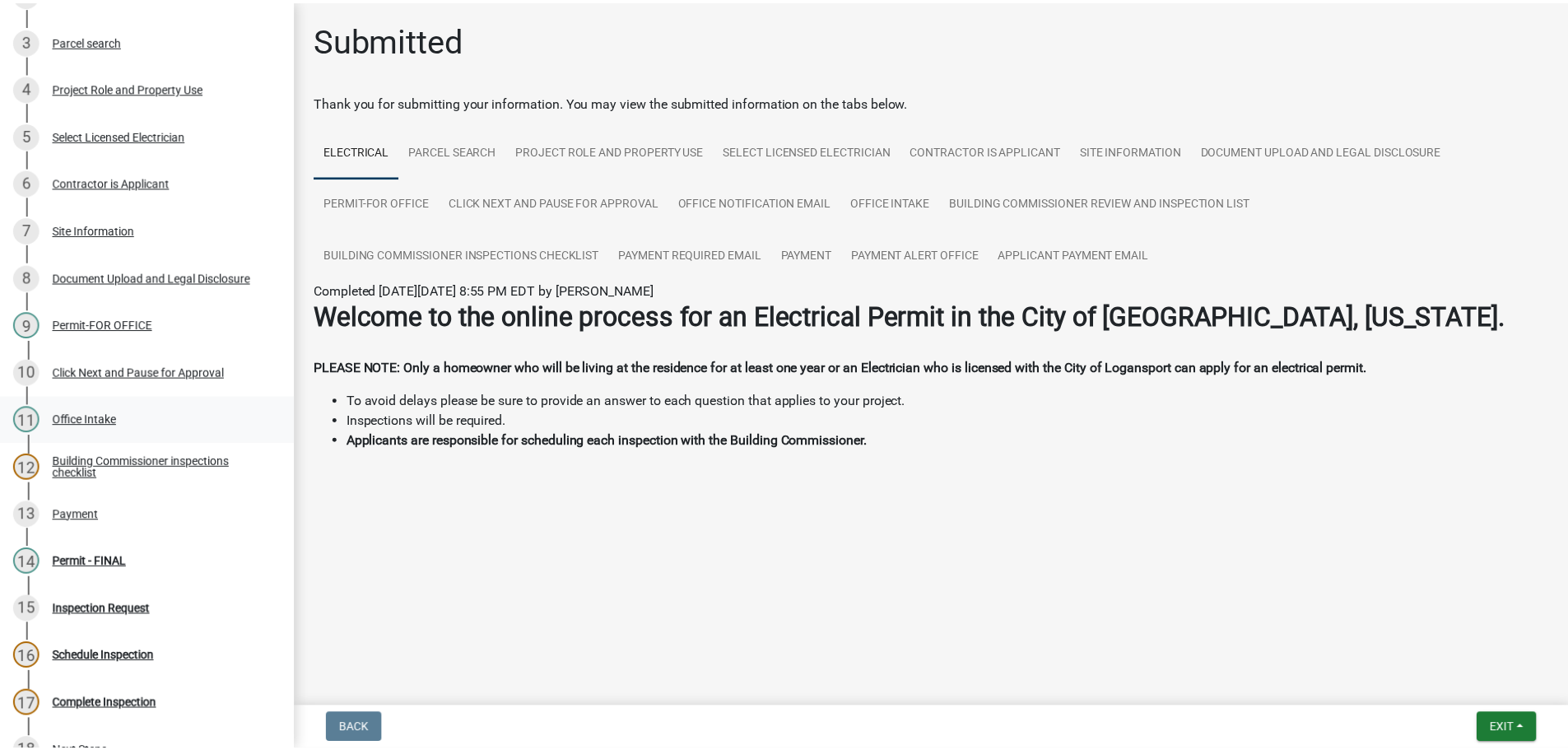
scroll to position [471, 0]
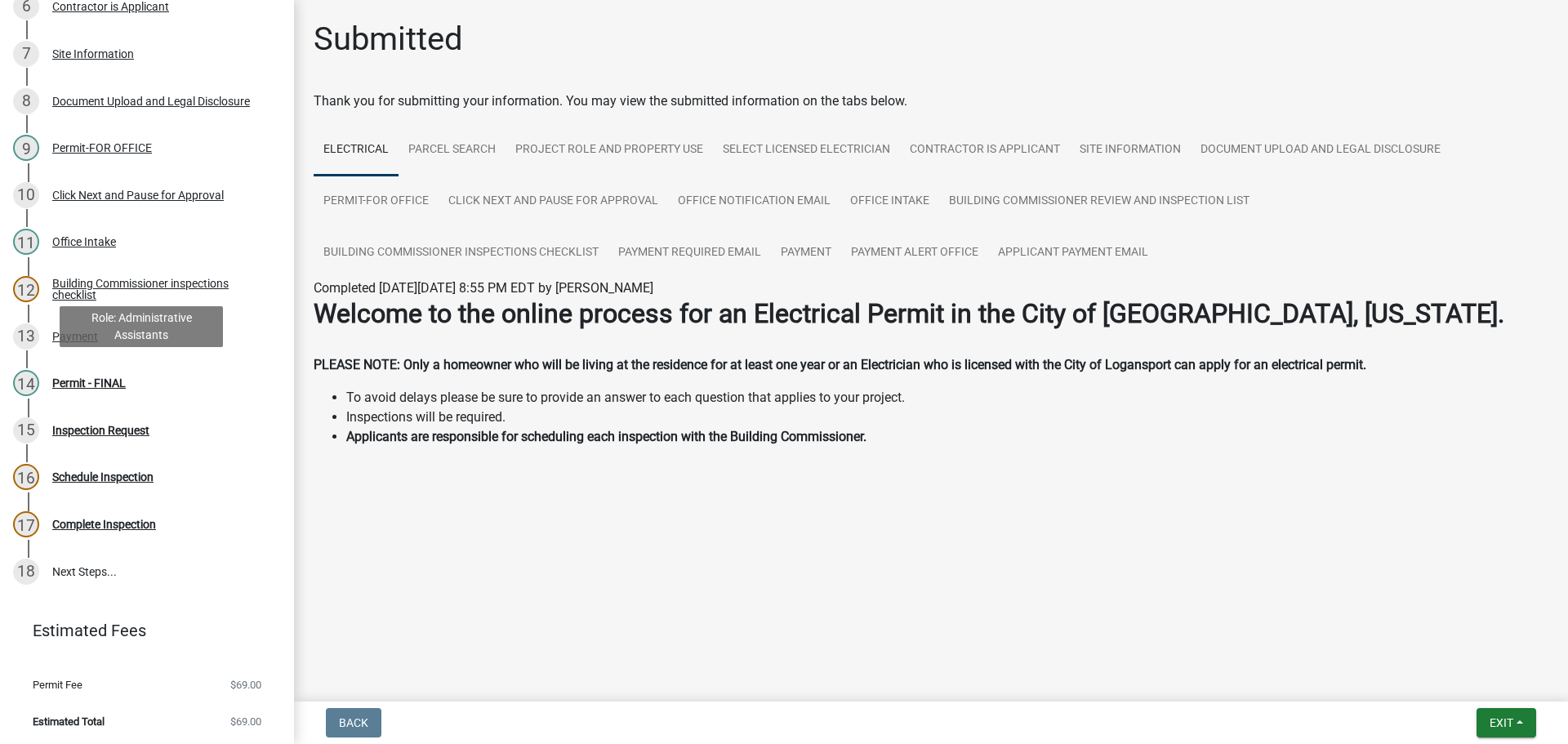
click at [117, 382] on div "Permit - FINAL" at bounding box center [89, 382] width 74 height 12
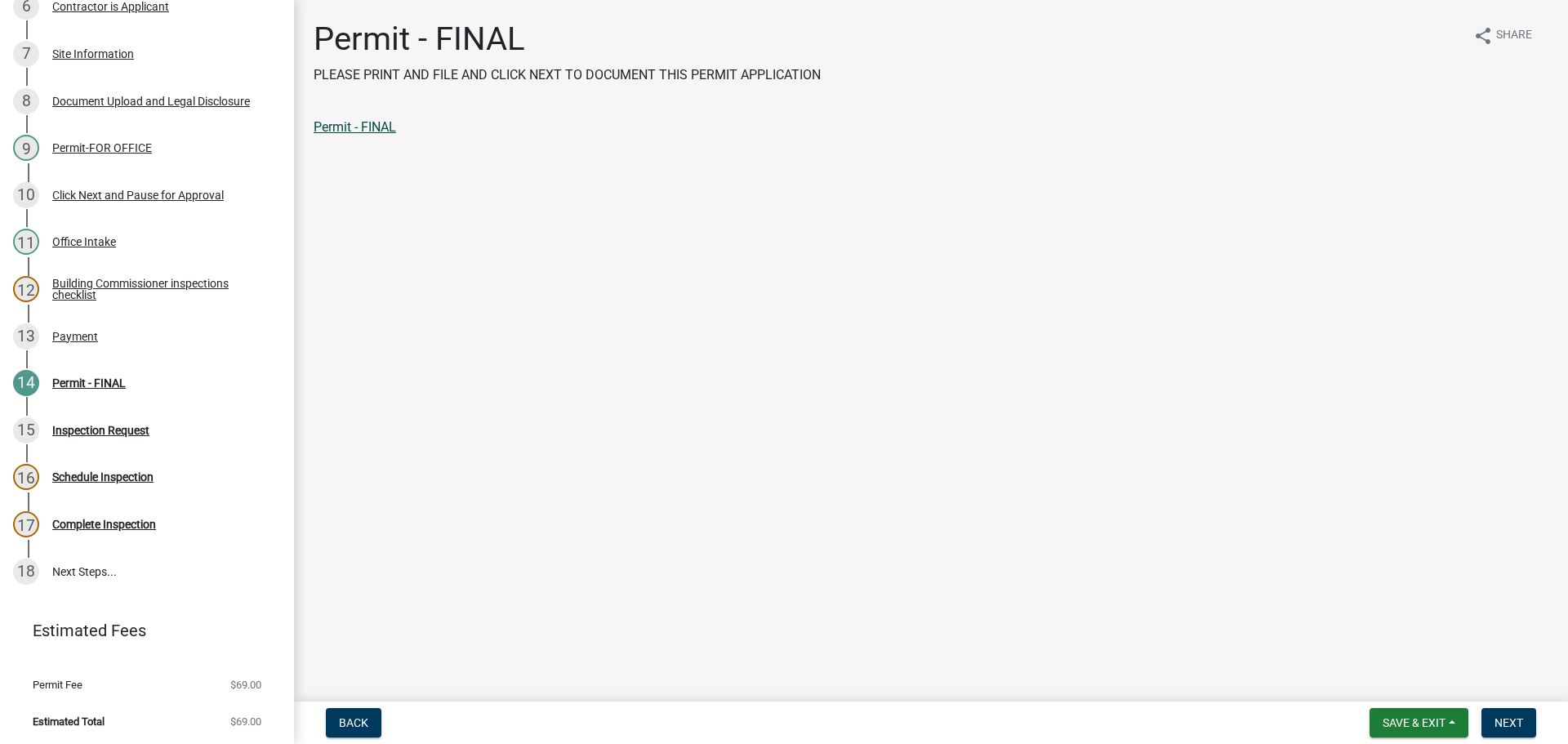
click at [344, 125] on link "Permit - FINAL" at bounding box center [354, 126] width 83 height 15
drag, startPoint x: 1504, startPoint y: 719, endPoint x: 1425, endPoint y: 635, distance: 115.3
click at [1503, 719] on span "Next" at bounding box center [1508, 722] width 28 height 13
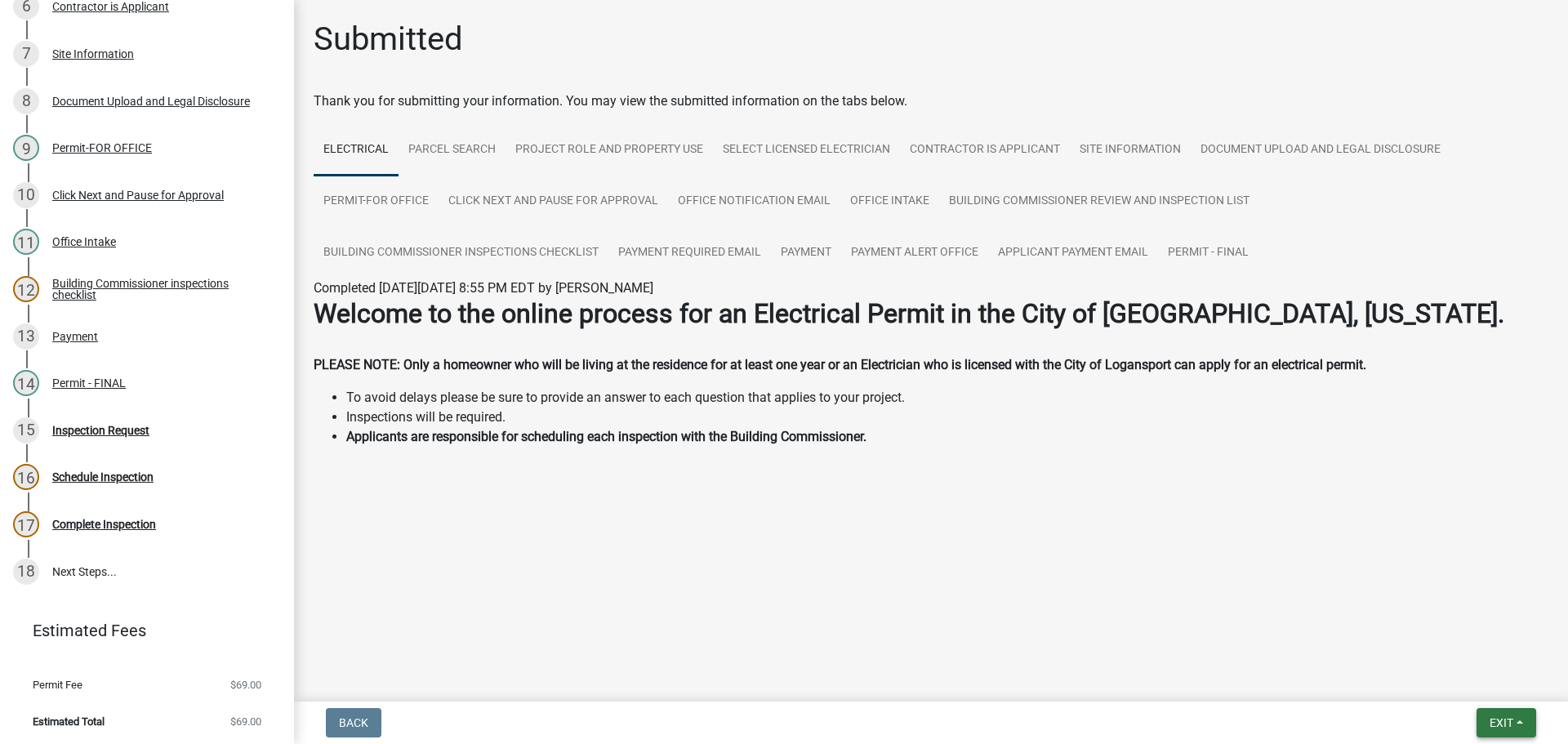
click at [1494, 716] on span "Exit" at bounding box center [1502, 722] width 24 height 13
click at [1469, 677] on button "Save & Exit" at bounding box center [1471, 680] width 131 height 39
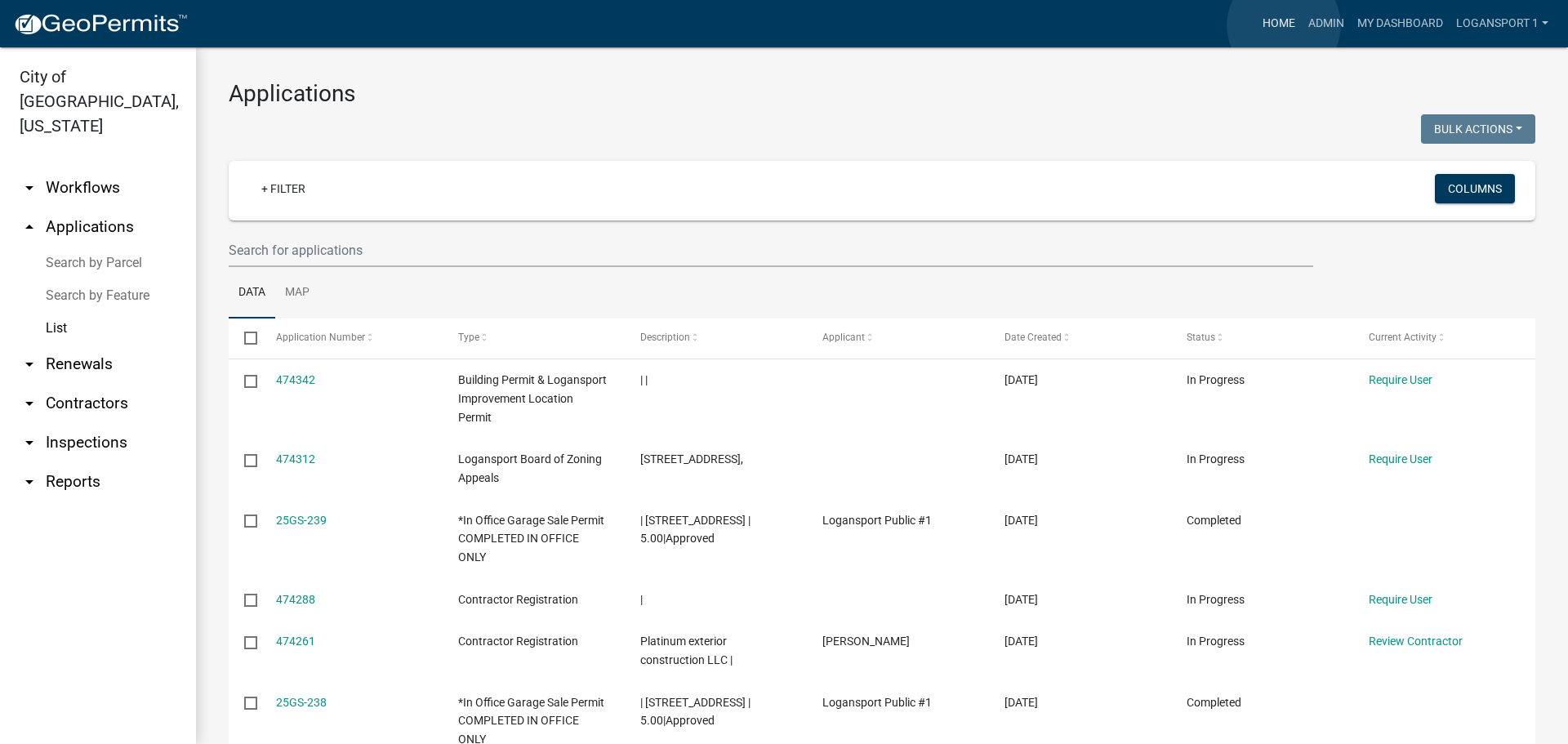
click at [1284, 25] on link "Home" at bounding box center [1279, 24] width 45 height 31
